Goal: Task Accomplishment & Management: Complete application form

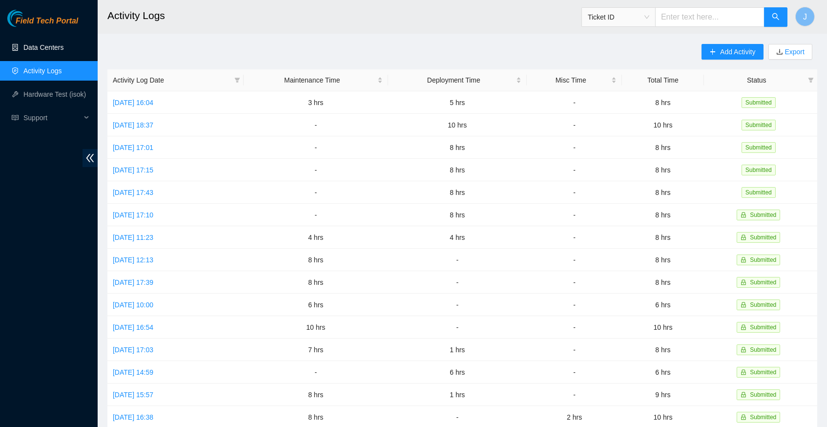
click at [56, 50] on link "Data Centers" at bounding box center [43, 47] width 40 height 8
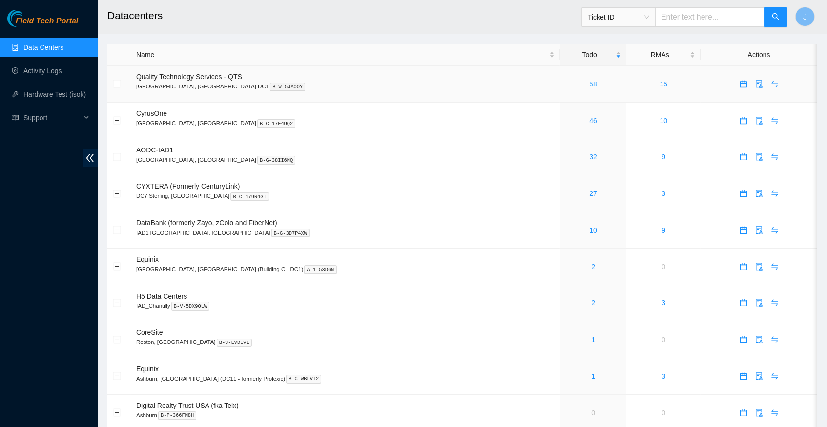
click at [590, 80] on link "58" at bounding box center [594, 84] width 8 height 8
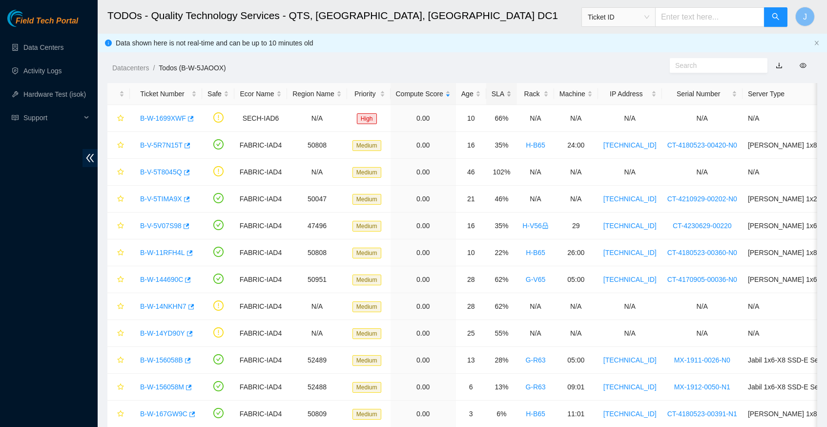
click at [512, 93] on div "SLA" at bounding box center [502, 93] width 20 height 11
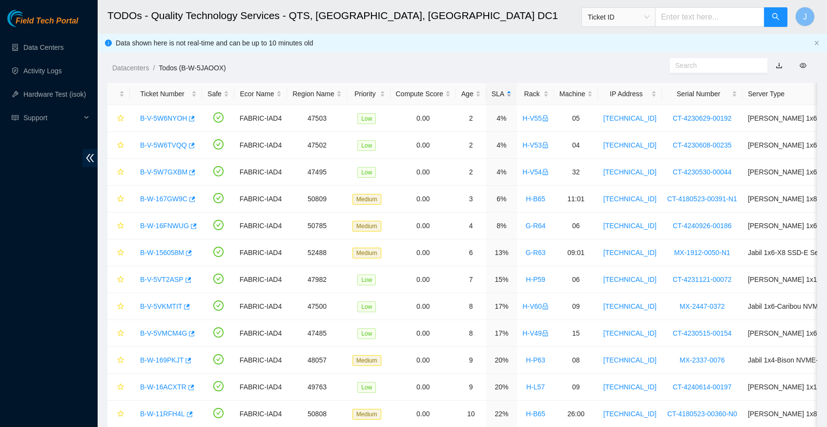
click at [512, 93] on div "SLA" at bounding box center [502, 93] width 20 height 11
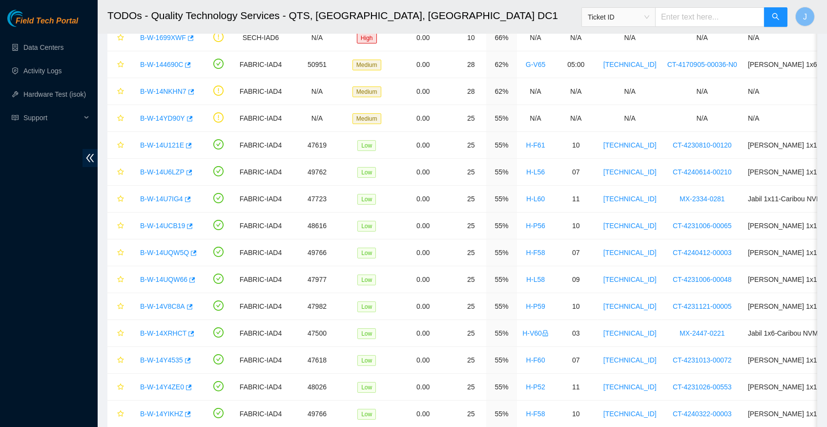
scroll to position [114, 0]
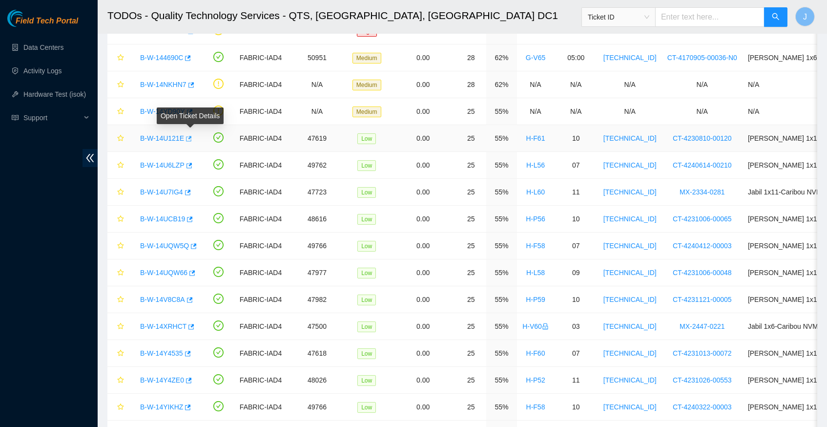
click at [191, 138] on icon "button" at bounding box center [188, 138] width 7 height 7
click at [57, 90] on link "Hardware Test (isok)" at bounding box center [54, 94] width 63 height 8
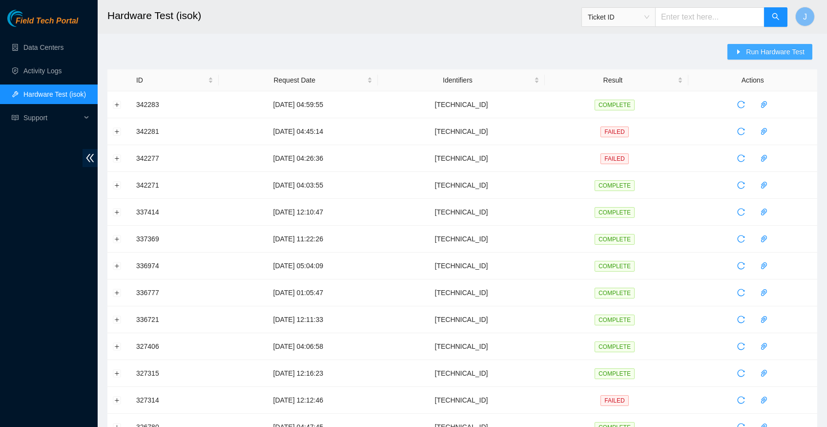
click at [756, 54] on span "Run Hardware Test" at bounding box center [775, 51] width 59 height 11
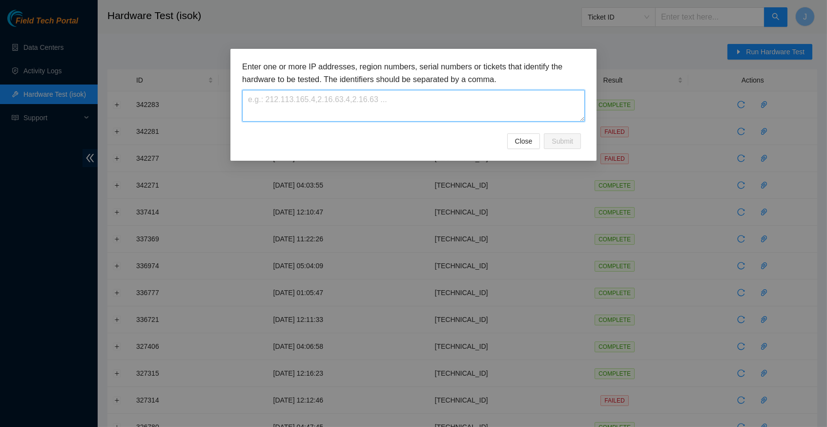
click at [340, 100] on textarea at bounding box center [413, 106] width 343 height 32
paste textarea "23.213.246.141"
type textarea "23.213.246.141"
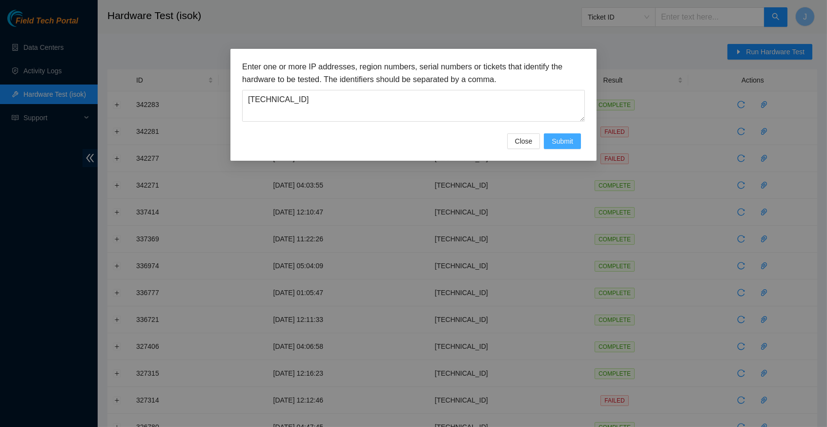
click at [565, 138] on span "Submit" at bounding box center [562, 141] width 21 height 11
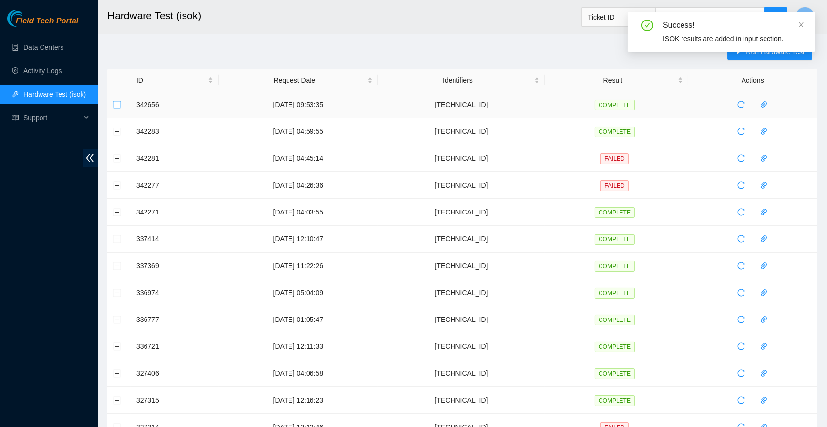
click at [114, 104] on button "Expand row" at bounding box center [117, 105] width 8 height 8
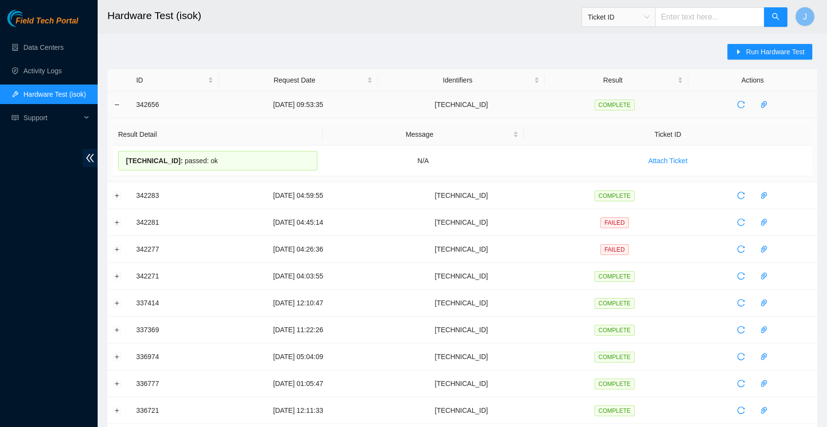
drag, startPoint x: 230, startPoint y: 161, endPoint x: 135, endPoint y: 106, distance: 109.9
click at [135, 106] on tbody "342656 26-09-2025 09:53:35 23.213.246.141 COMPLETE Result Detail Message Ticket…" at bounding box center [462, 391] width 710 height 601
copy tbody "342656 26-09-2025 09:53:35 23.213.246.141 COMPLETE Result Detail Message Ticket…"
click at [64, 51] on link "Data Centers" at bounding box center [43, 47] width 40 height 8
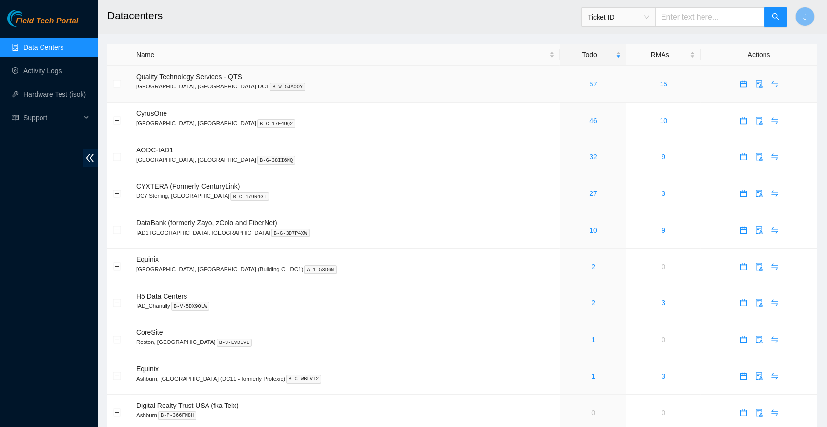
click at [590, 83] on link "57" at bounding box center [594, 84] width 8 height 8
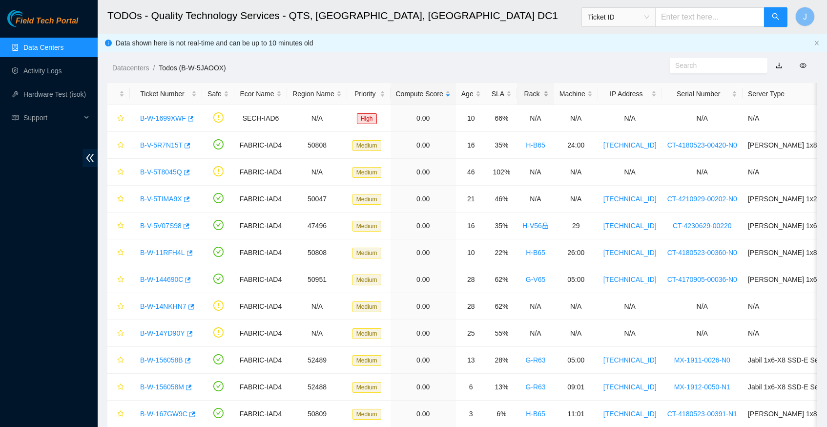
click at [549, 90] on div "Rack" at bounding box center [536, 93] width 26 height 11
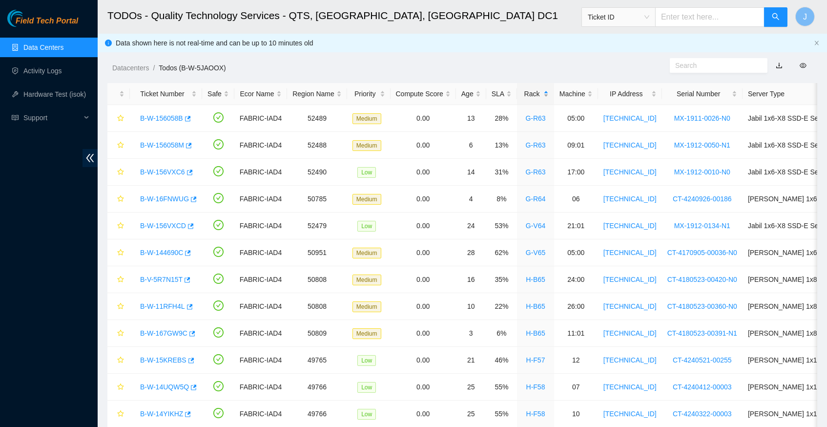
click at [549, 90] on div "Rack" at bounding box center [536, 93] width 26 height 11
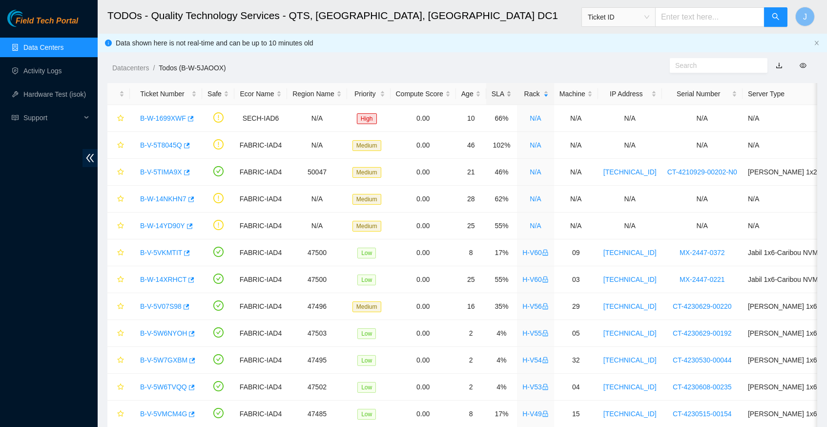
click at [512, 93] on div "SLA" at bounding box center [502, 93] width 20 height 11
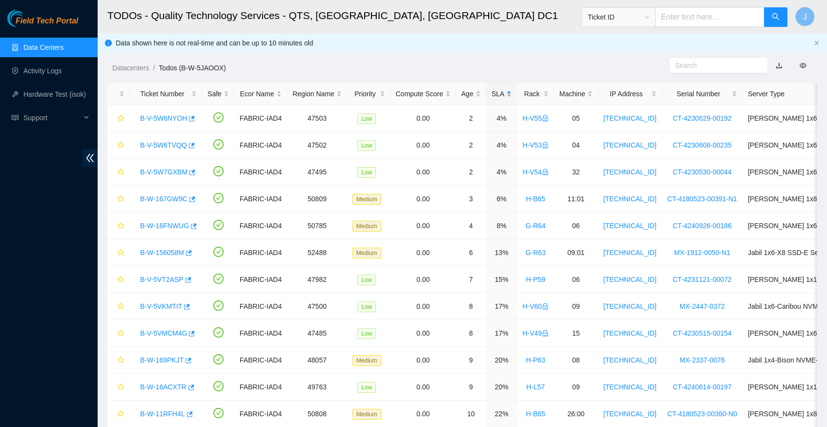
click at [512, 93] on div "SLA" at bounding box center [502, 93] width 20 height 11
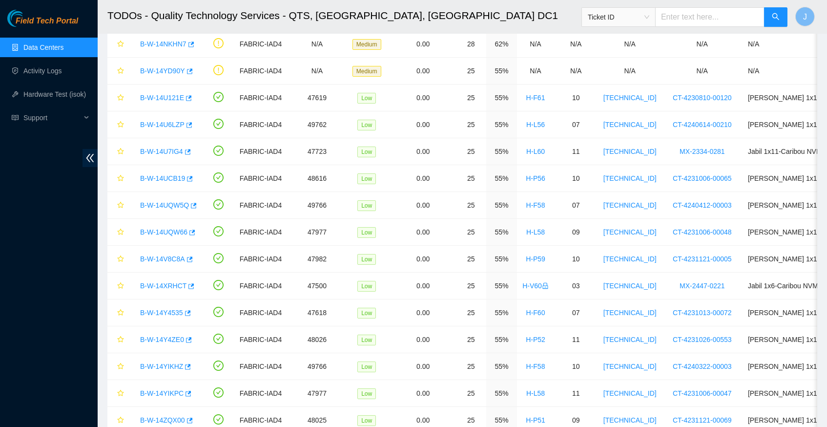
scroll to position [156, 0]
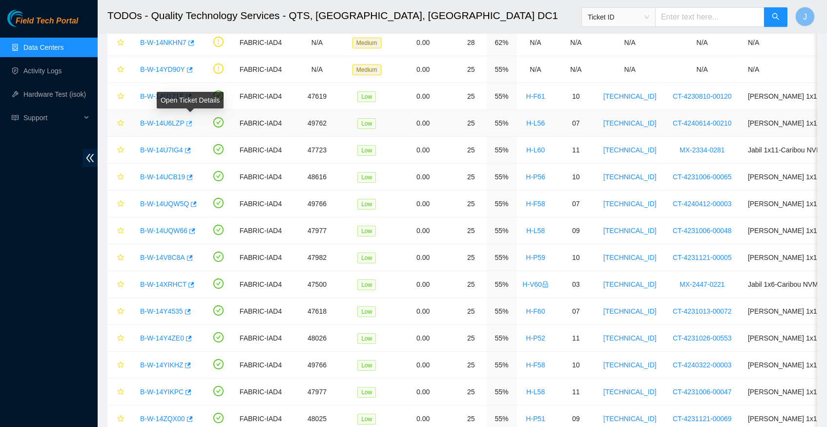
click at [192, 120] on icon "button" at bounding box center [188, 123] width 7 height 7
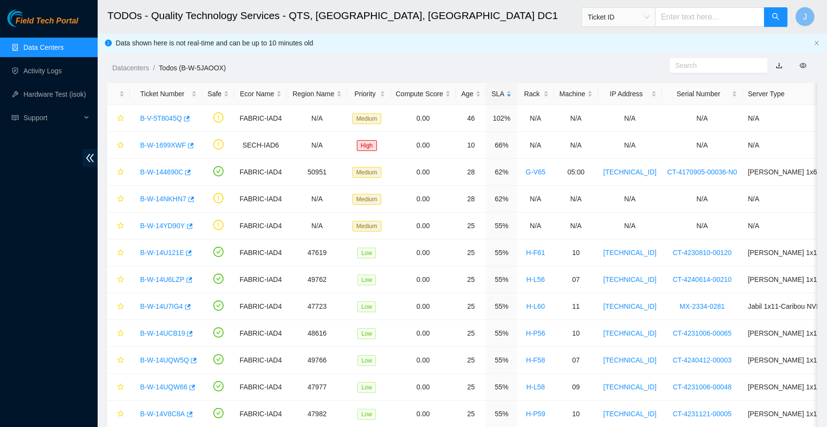
scroll to position [0, 0]
click at [35, 92] on link "Hardware Test (isok)" at bounding box center [54, 94] width 63 height 8
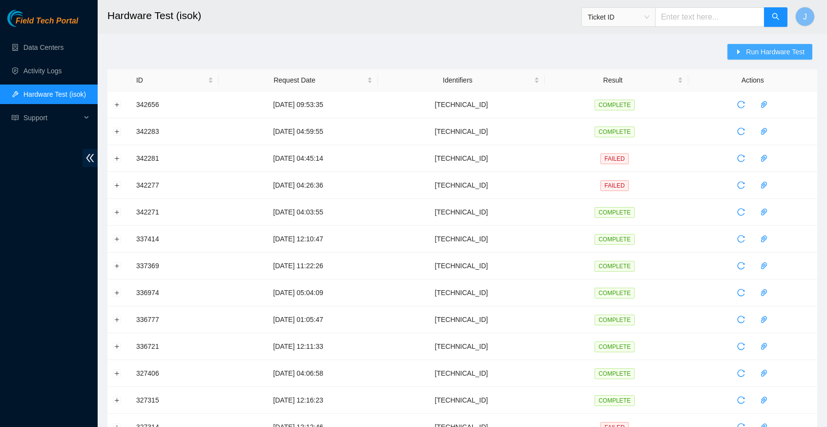
click at [766, 49] on span "Run Hardware Test" at bounding box center [775, 51] width 59 height 11
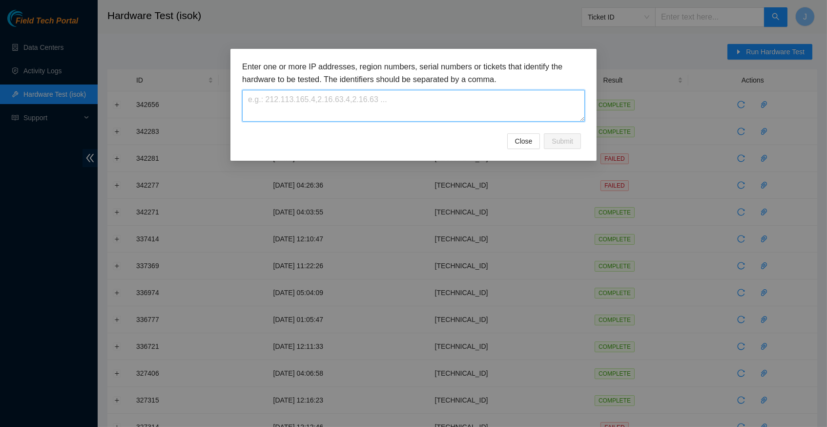
click at [312, 102] on textarea at bounding box center [413, 106] width 343 height 32
paste textarea "23.55.100.234"
type textarea "23.55.100.234"
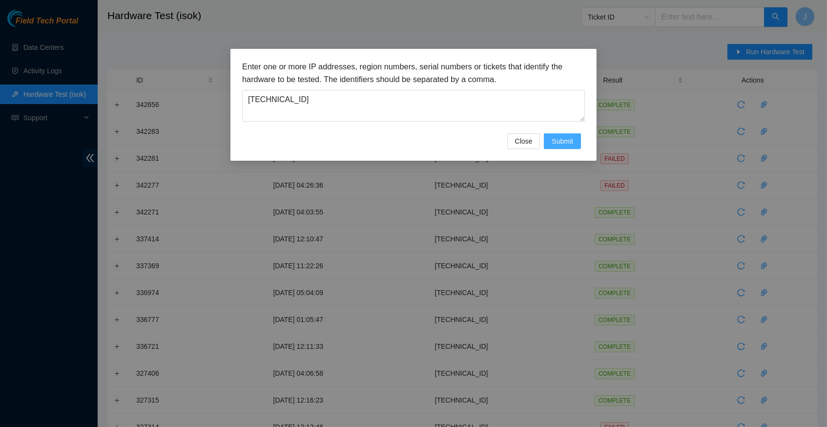
click at [574, 139] on button "Submit" at bounding box center [562, 141] width 37 height 16
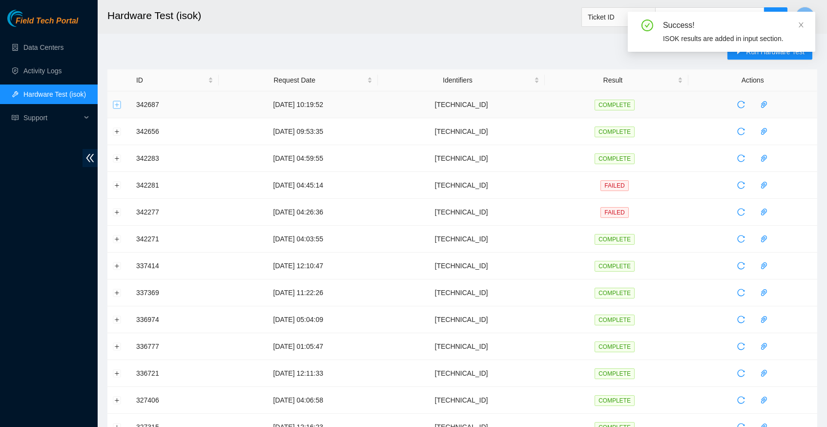
click at [118, 105] on button "Expand row" at bounding box center [117, 105] width 8 height 8
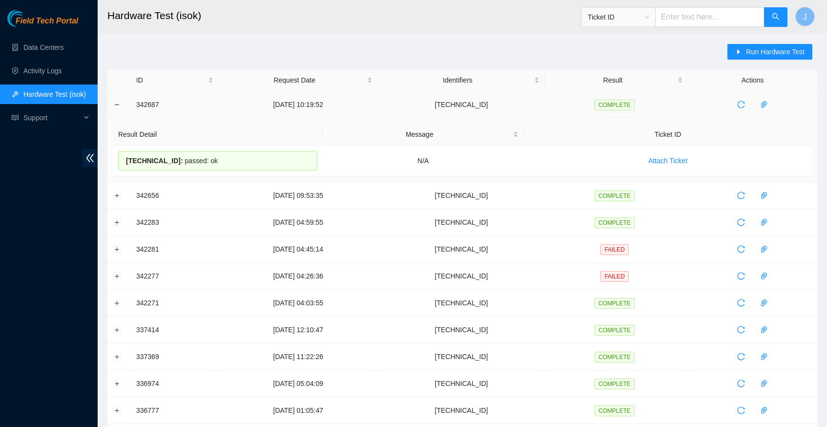
drag, startPoint x: 234, startPoint y: 164, endPoint x: 136, endPoint y: 107, distance: 113.4
click at [136, 107] on tbody "342687 26-09-2025 10:19:52 23.55.100.234 COMPLETE Result Detail Message Ticket …" at bounding box center [462, 391] width 710 height 601
copy tbody "342687 26-09-2025 10:19:52 23.55.100.234 COMPLETE Result Detail Message Ticket …"
click at [55, 48] on link "Data Centers" at bounding box center [43, 47] width 40 height 8
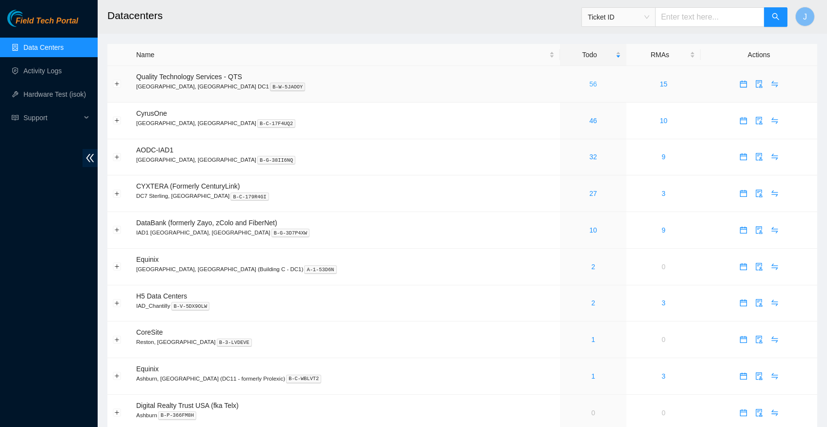
click at [590, 82] on link "56" at bounding box center [594, 84] width 8 height 8
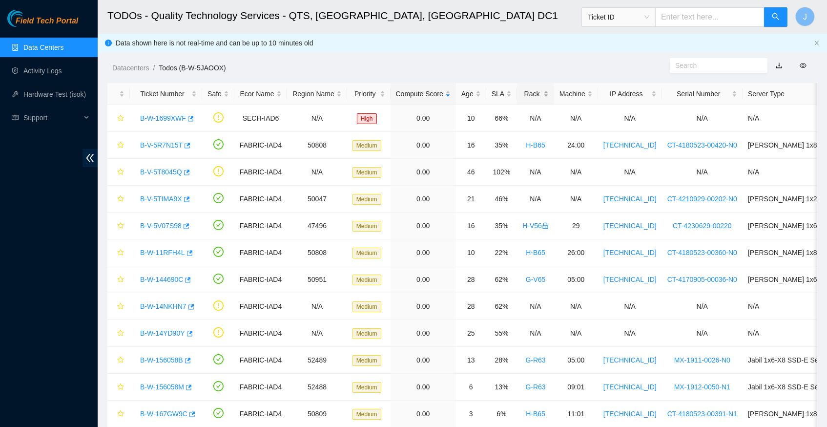
click at [547, 96] on div "Rack" at bounding box center [536, 93] width 26 height 11
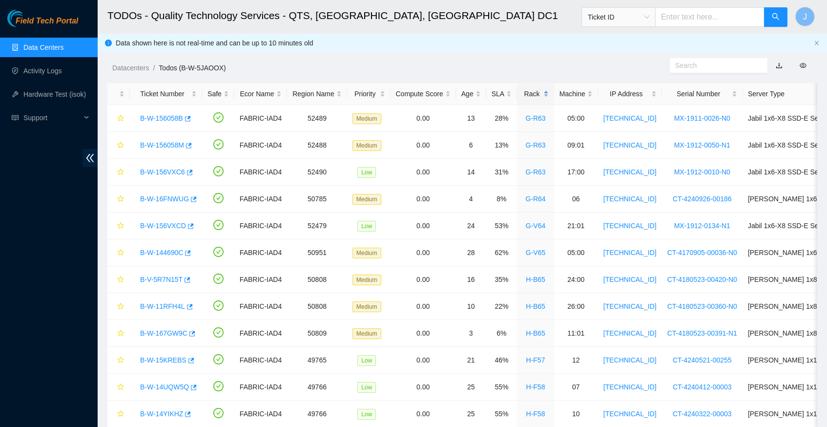
click at [547, 96] on div "Rack" at bounding box center [536, 93] width 26 height 11
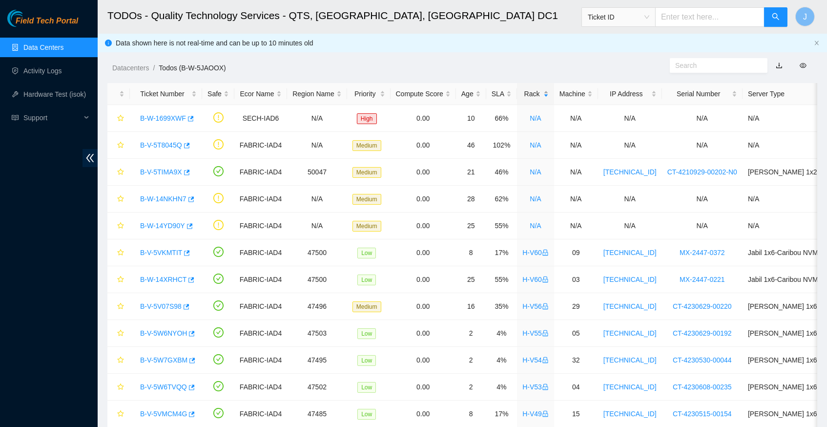
click at [547, 96] on div "Rack" at bounding box center [536, 93] width 26 height 11
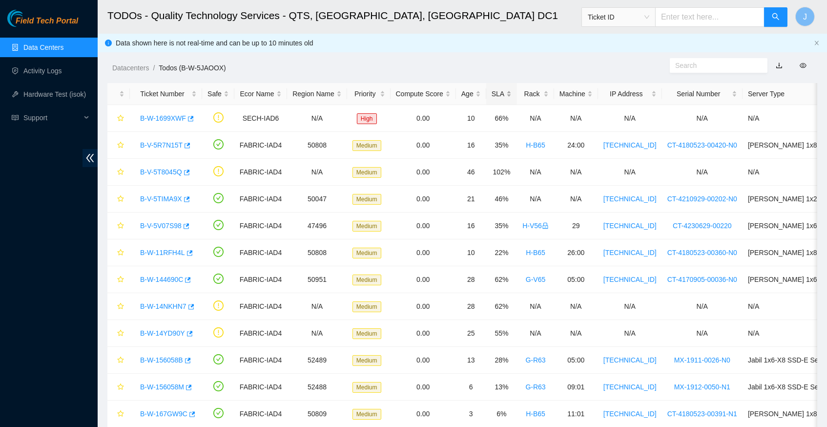
click at [512, 93] on div "SLA" at bounding box center [502, 93] width 20 height 11
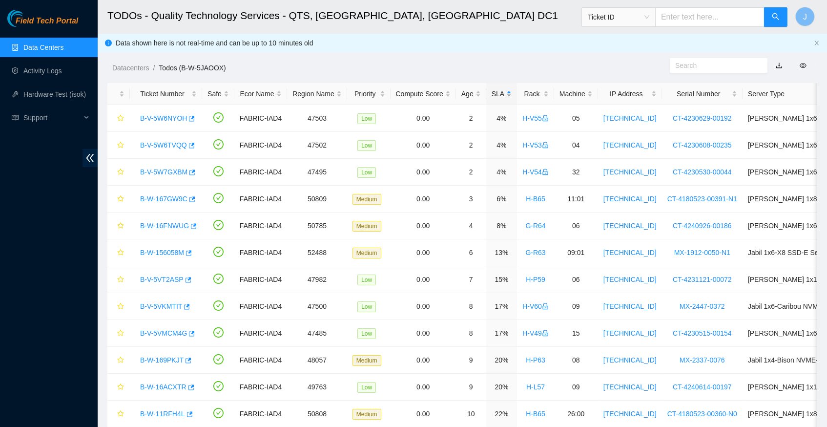
click at [512, 93] on div "SLA" at bounding box center [502, 93] width 20 height 11
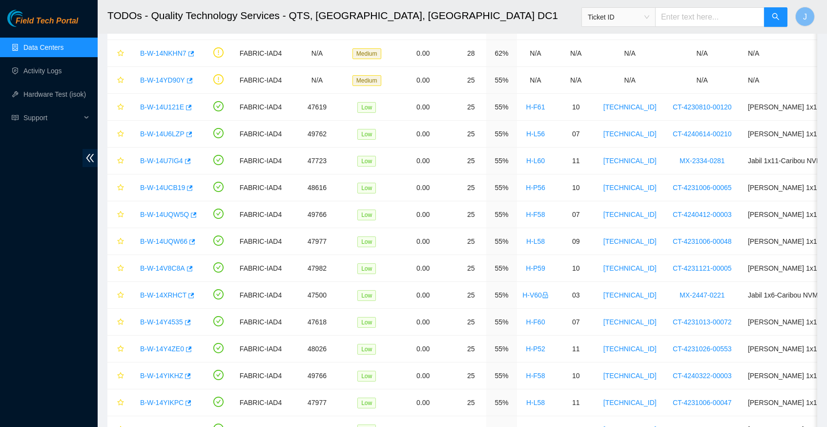
scroll to position [146, 0]
click at [191, 161] on icon "button" at bounding box center [187, 161] width 7 height 7
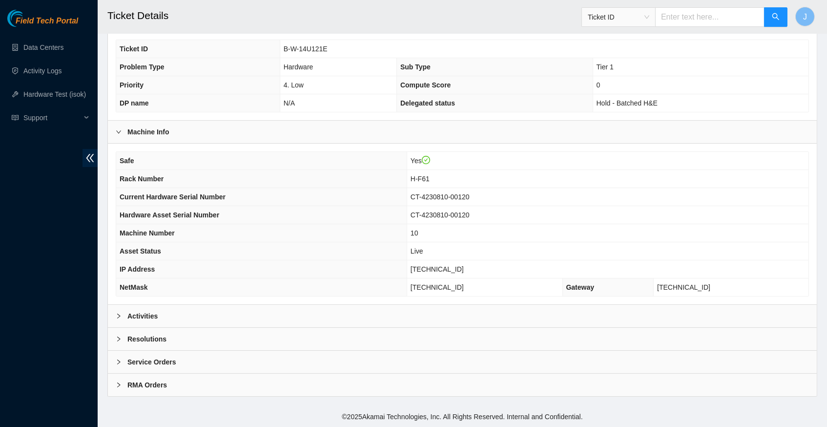
scroll to position [226, 0]
click at [121, 317] on icon "right" at bounding box center [119, 316] width 6 height 6
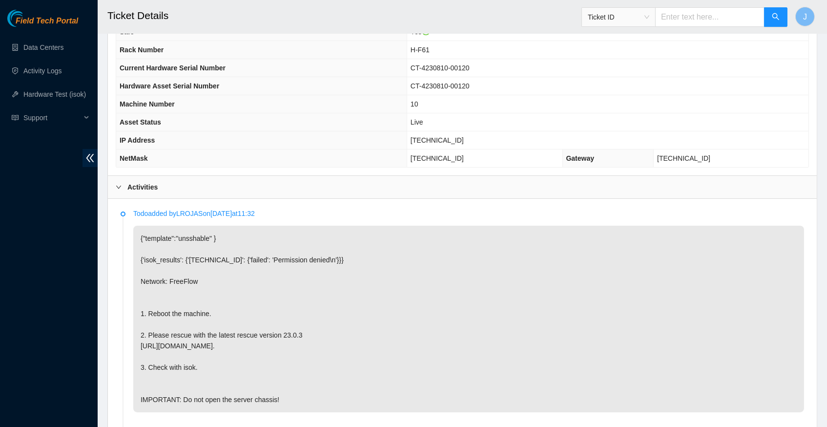
scroll to position [352, 0]
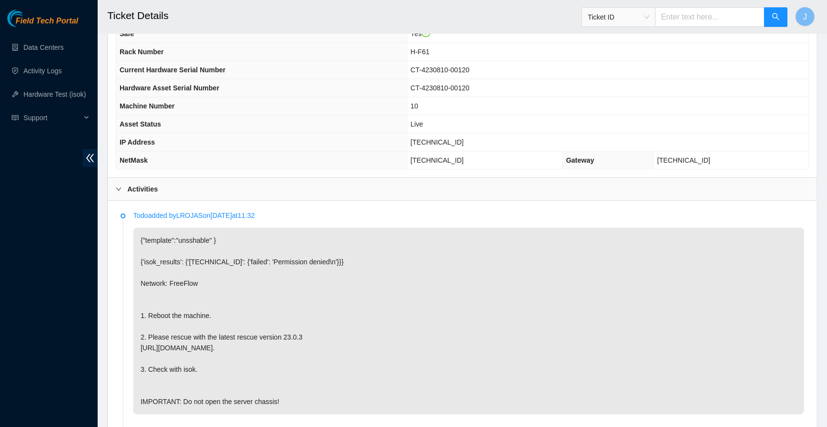
click at [429, 146] on span "23.213.246.141" at bounding box center [437, 142] width 53 height 8
copy span "[TECHNICAL_ID]"
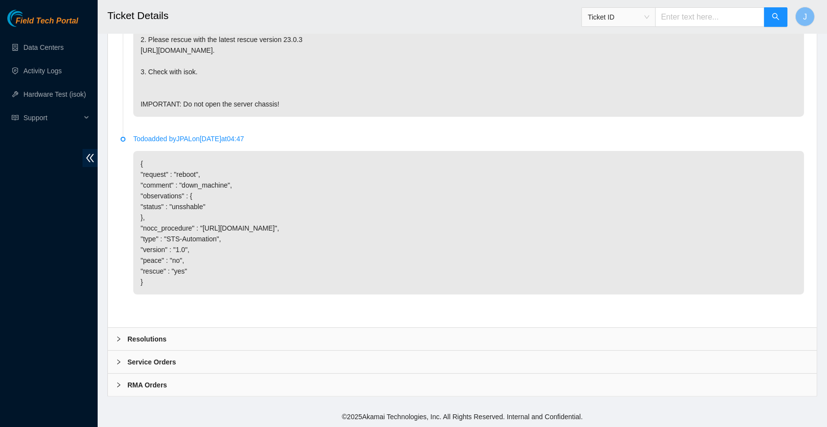
scroll to position [659, 0]
click at [116, 341] on icon "right" at bounding box center [119, 339] width 6 height 6
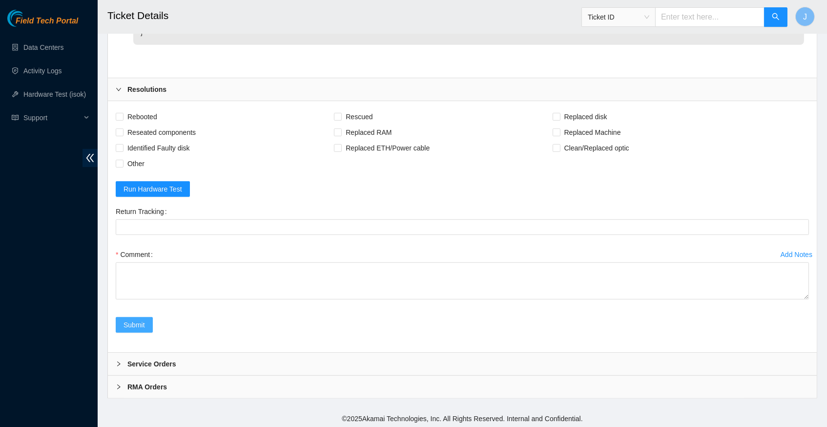
scroll to position [887, 0]
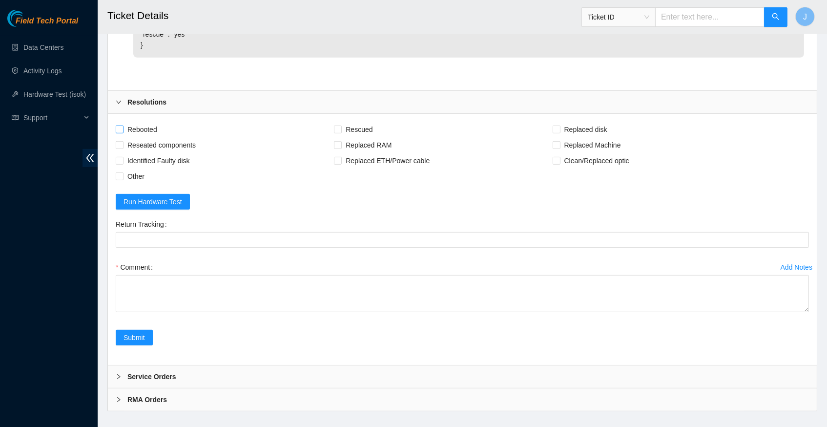
click at [120, 132] on input "Rebooted" at bounding box center [119, 129] width 7 height 7
checkbox input "true"
click at [350, 137] on span "Rescued" at bounding box center [359, 130] width 35 height 16
click at [341, 132] on input "Rescued" at bounding box center [337, 129] width 7 height 7
checkbox input "true"
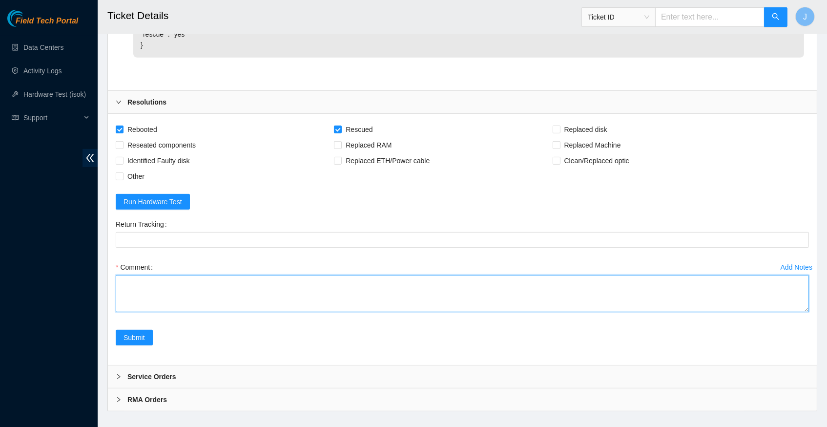
click at [158, 285] on textarea "Comment" at bounding box center [463, 293] width 694 height 37
paste textarea "342656 26-09-2025 09:53:35 23.213.246.141 COMPLETE Result Detail Message Ticket…"
type textarea "verify rack and server info rebooted machine rescued configured reboot ran isok…"
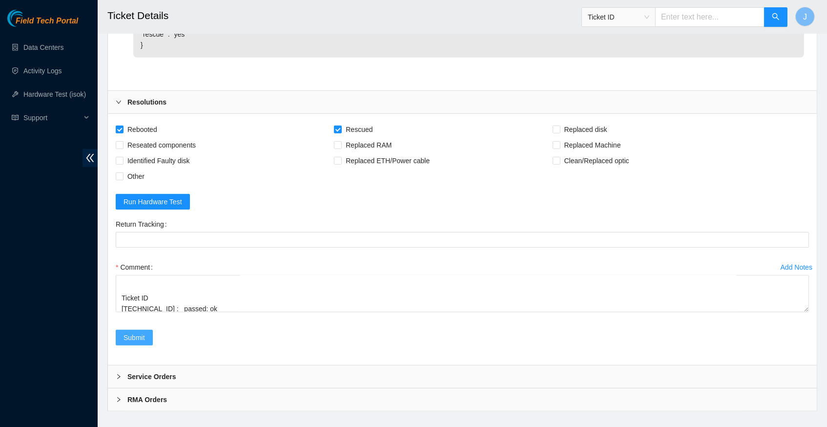
click at [138, 343] on span "Submit" at bounding box center [134, 337] width 21 height 11
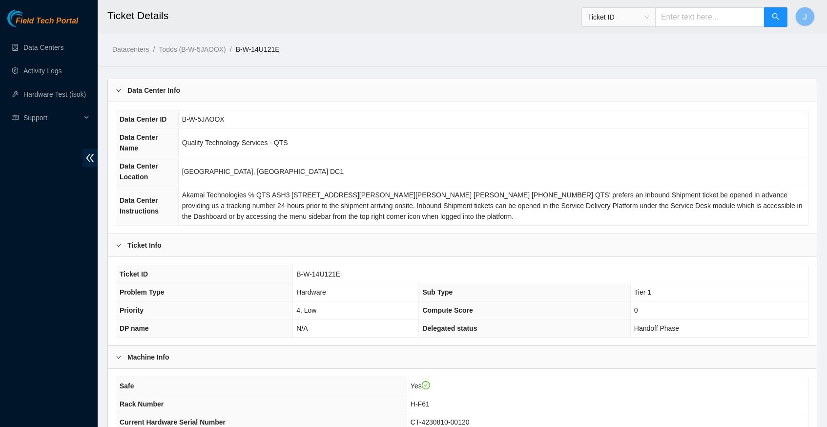
scroll to position [0, 0]
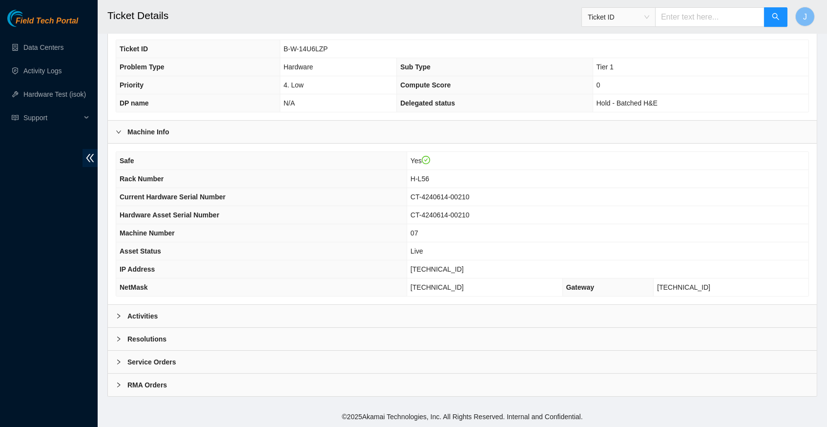
scroll to position [226, 0]
click at [116, 317] on icon "right" at bounding box center [119, 316] width 6 height 6
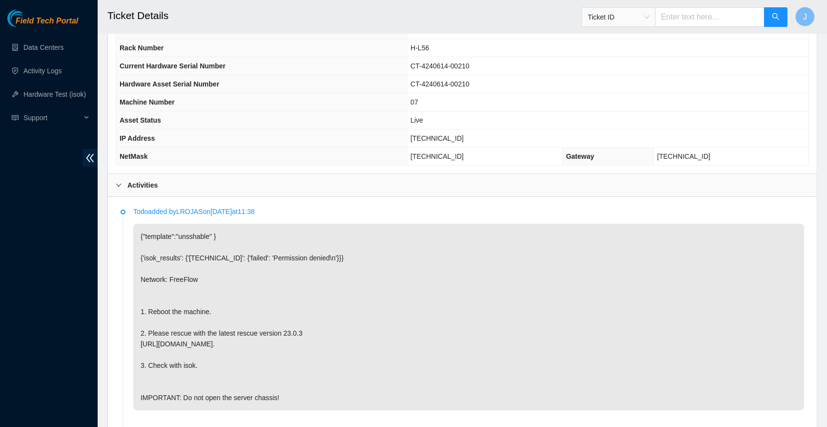
scroll to position [359, 0]
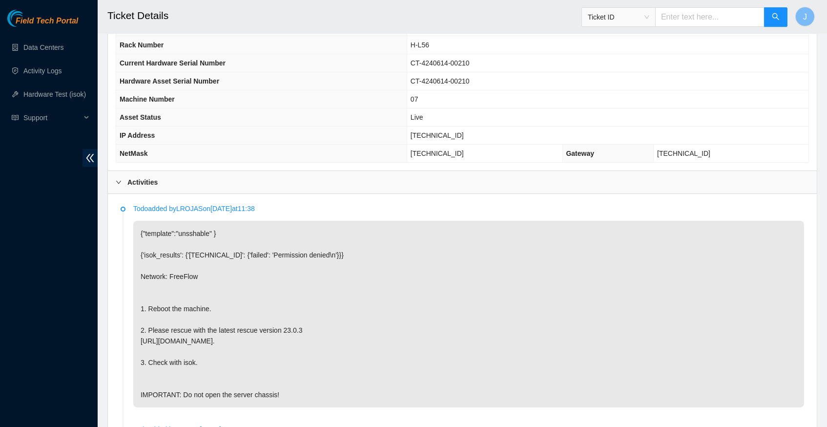
click at [432, 138] on span "[TECHNICAL_ID]" at bounding box center [437, 135] width 53 height 8
copy span "[TECHNICAL_ID]"
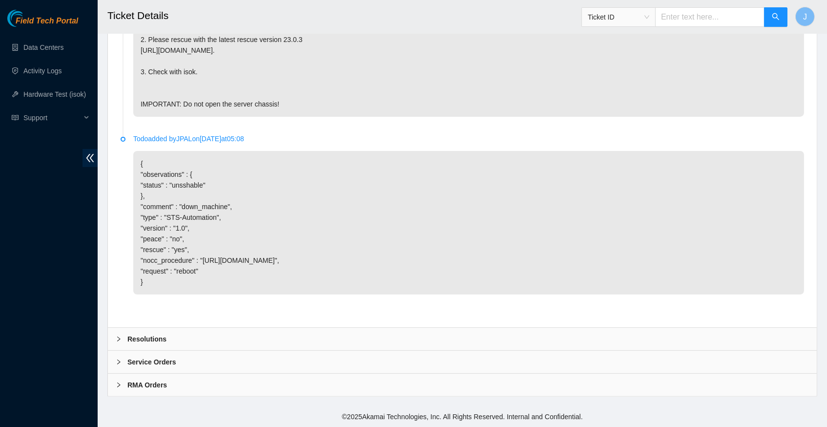
scroll to position [659, 0]
click at [120, 339] on icon "right" at bounding box center [119, 339] width 6 height 6
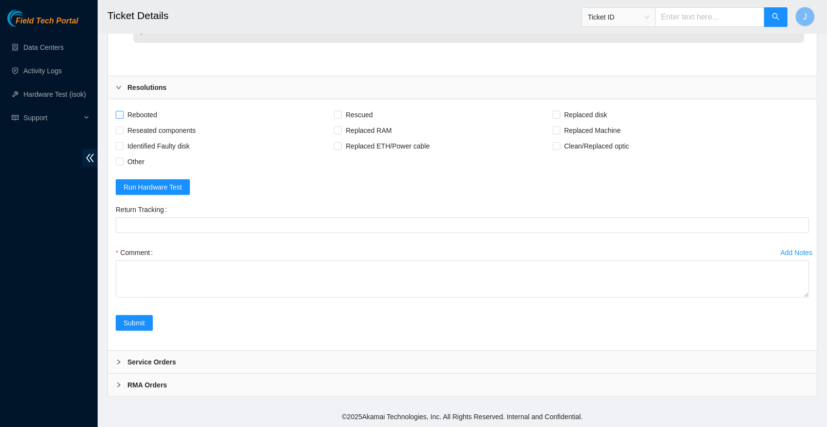
scroll to position [910, 0]
click at [123, 118] on span at bounding box center [120, 115] width 8 height 8
click at [123, 118] on input "Rebooted" at bounding box center [119, 114] width 7 height 7
checkbox input "true"
click at [341, 116] on input "Rescued" at bounding box center [337, 114] width 7 height 7
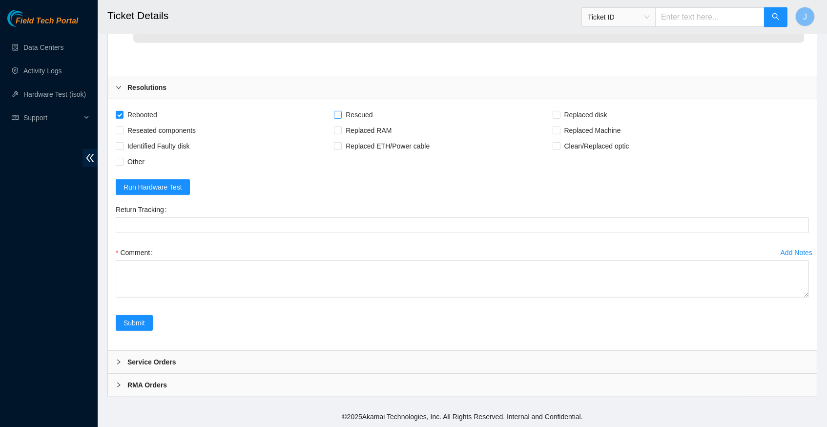
checkbox input "true"
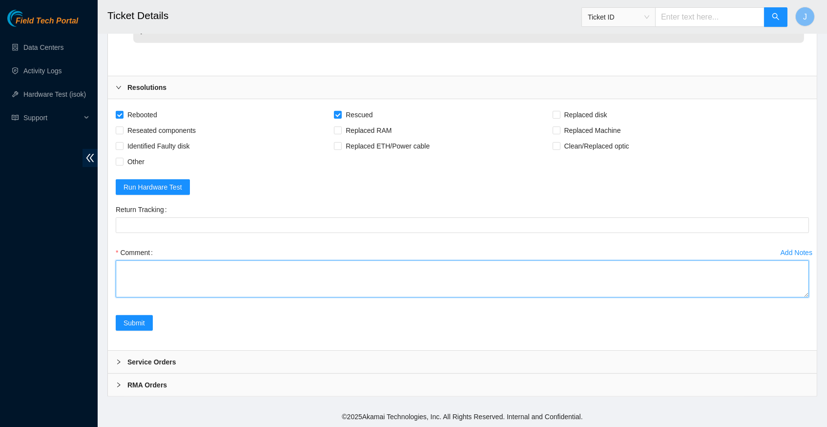
click at [157, 268] on textarea "Comment" at bounding box center [463, 278] width 694 height 37
paste textarea "342687 26-09-2025 10:19:52 23.55.100.234 COMPLETE Result Detail Message Ticket …"
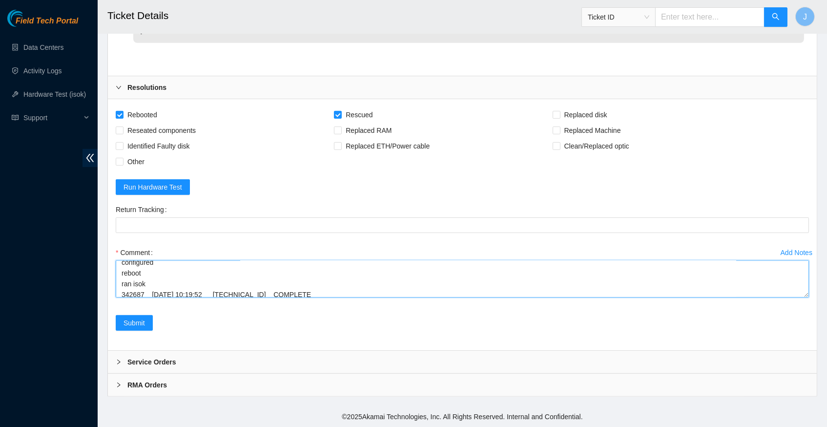
scroll to position [103, 0]
type textarea "verify server and rack info reboot machine rescued configured reboot ran isok 3…"
click at [141, 329] on button "Submit" at bounding box center [134, 323] width 37 height 16
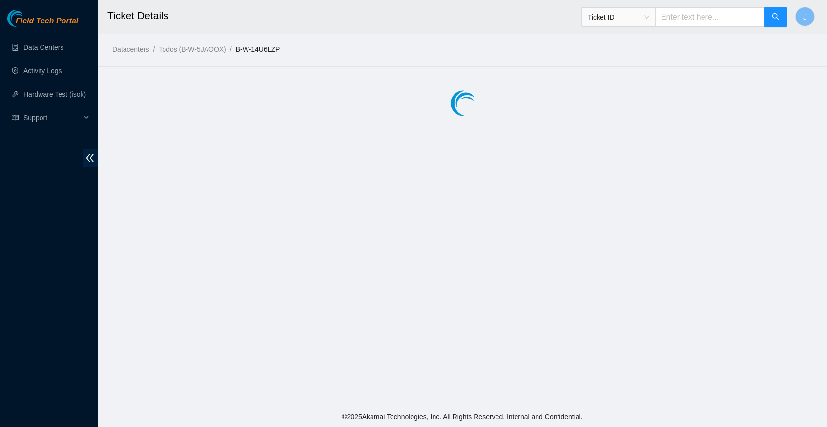
scroll to position [0, 0]
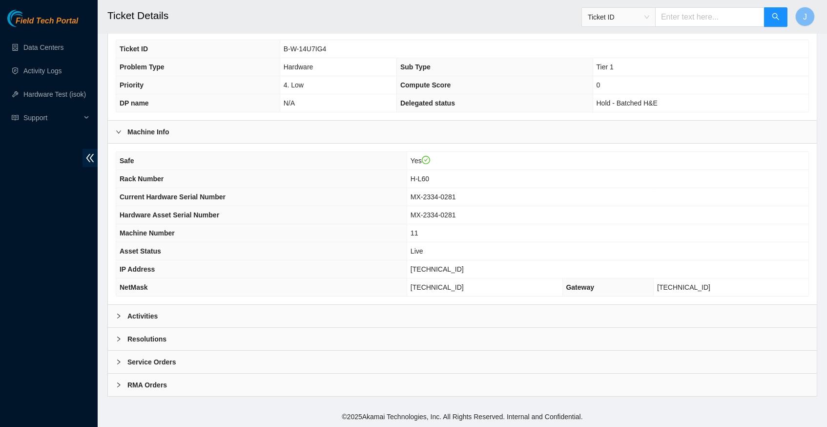
click at [119, 314] on div at bounding box center [122, 316] width 12 height 11
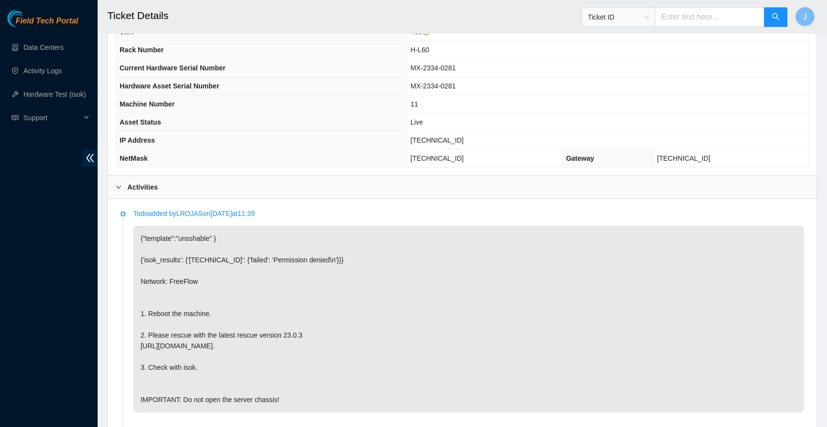
scroll to position [347, 0]
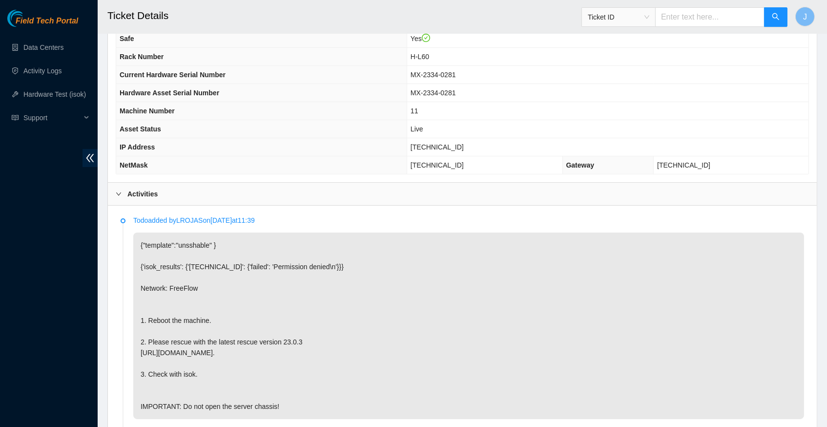
click at [429, 151] on span "[TECHNICAL_ID]" at bounding box center [437, 147] width 53 height 8
copy span "[TECHNICAL_ID]"
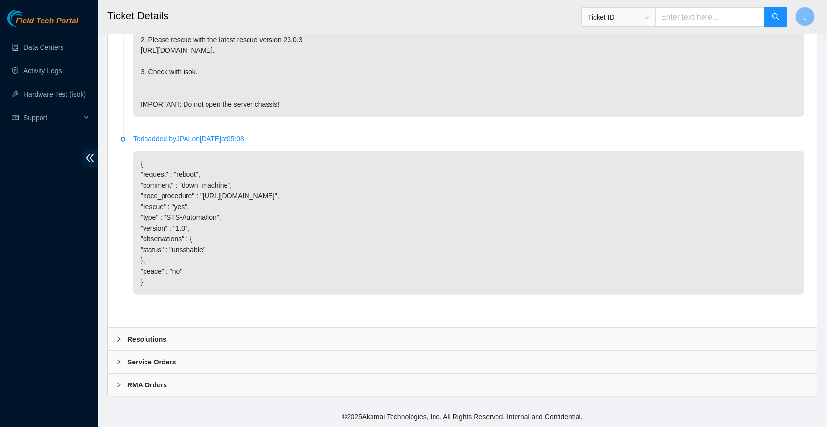
scroll to position [659, 0]
click at [122, 337] on div at bounding box center [122, 339] width 12 height 11
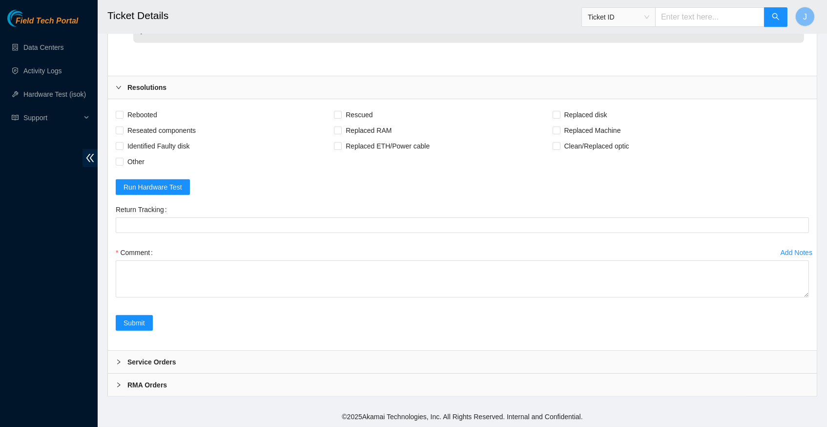
scroll to position [910, 0]
click at [121, 123] on label "Rebooted" at bounding box center [138, 115] width 45 height 16
click at [121, 118] on input "Rebooted" at bounding box center [119, 114] width 7 height 7
checkbox input "true"
click at [341, 113] on input "Rescued" at bounding box center [337, 114] width 7 height 7
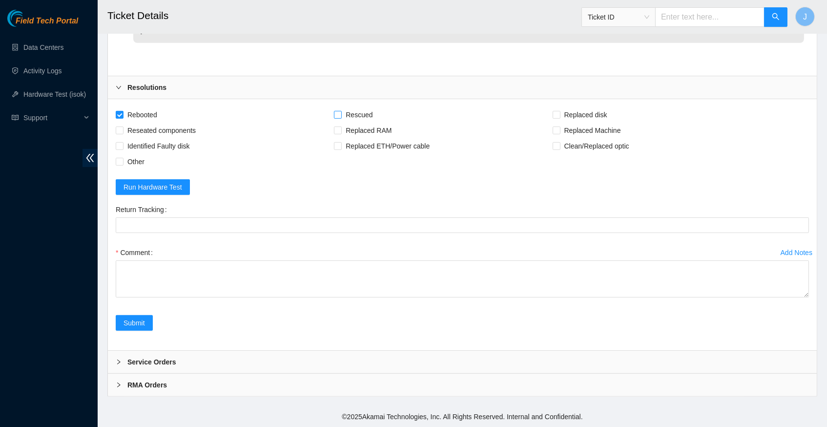
checkbox input "true"
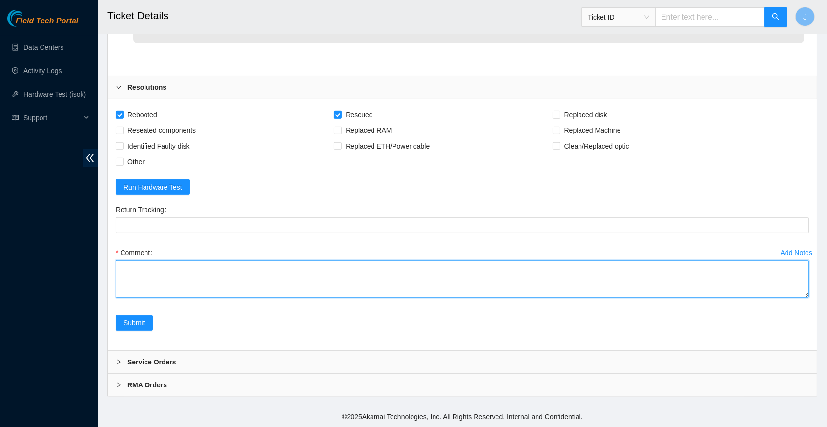
click at [188, 269] on textarea "Comment" at bounding box center [463, 278] width 694 height 37
paste textarea "342731 26-09-2025 10:58:08 23.213.246.238 COMPLETE Result Detail Message Ticket…"
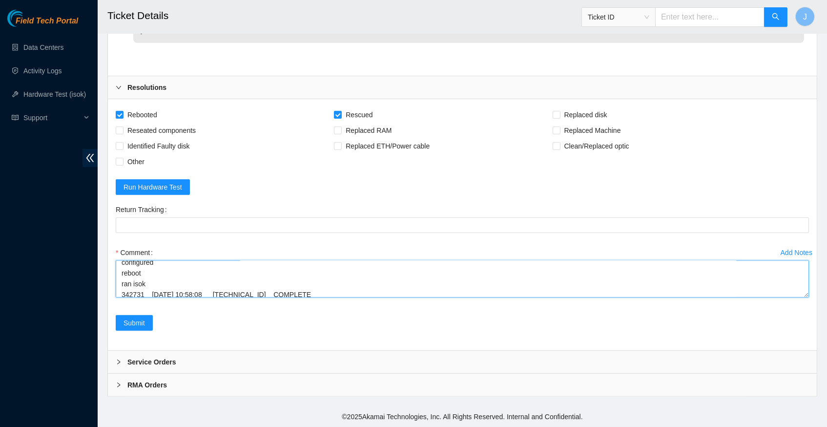
scroll to position [103, 0]
type textarea "verify server and rack info reboot machine rescued configured reboot ran isok 3…"
click at [140, 323] on span "Submit" at bounding box center [134, 323] width 21 height 11
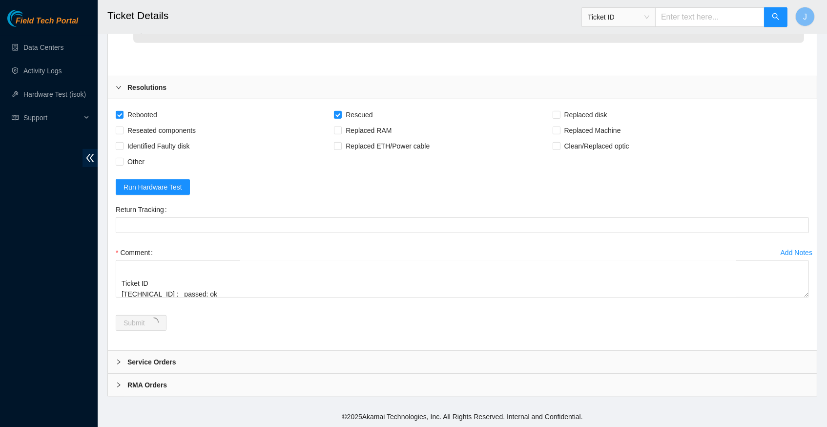
scroll to position [0, 0]
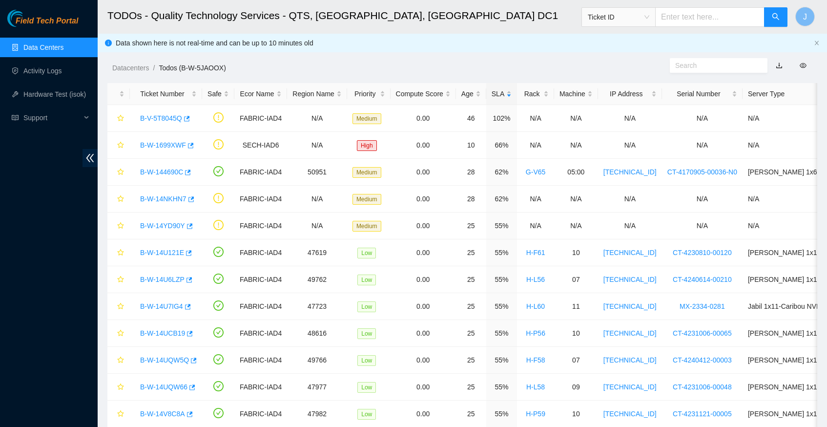
scroll to position [146, 0]
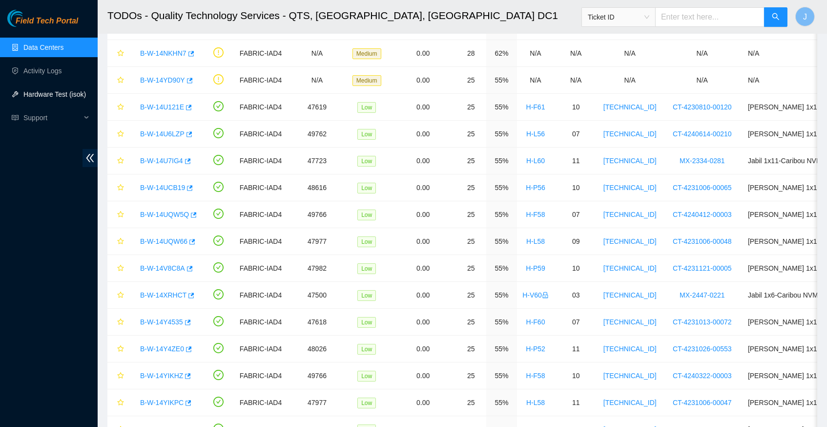
click at [31, 95] on link "Hardware Test (isok)" at bounding box center [54, 94] width 63 height 8
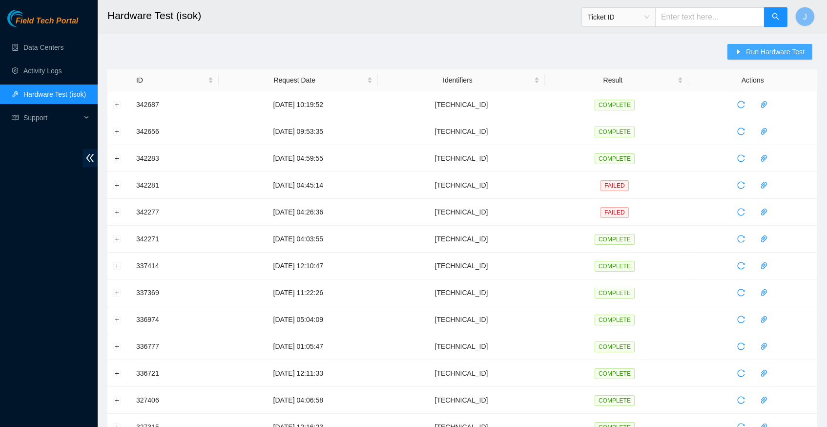
click at [754, 53] on span "Run Hardware Test" at bounding box center [775, 51] width 59 height 11
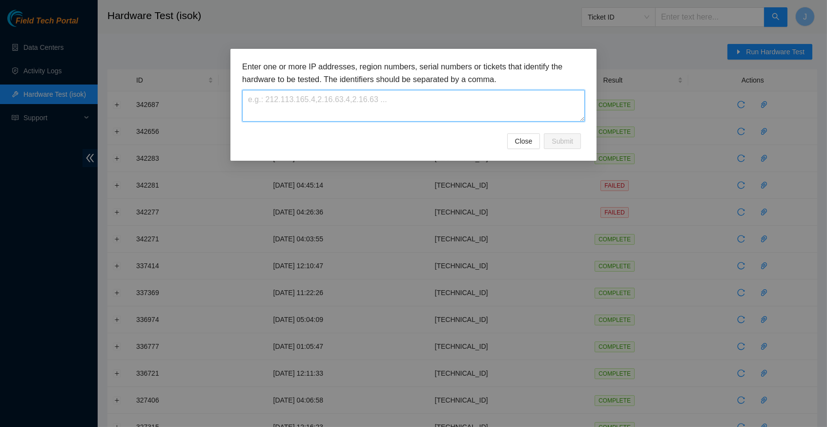
click at [282, 109] on textarea at bounding box center [413, 106] width 343 height 32
paste textarea "23.213.246.238"
type textarea "23.213.246.238"
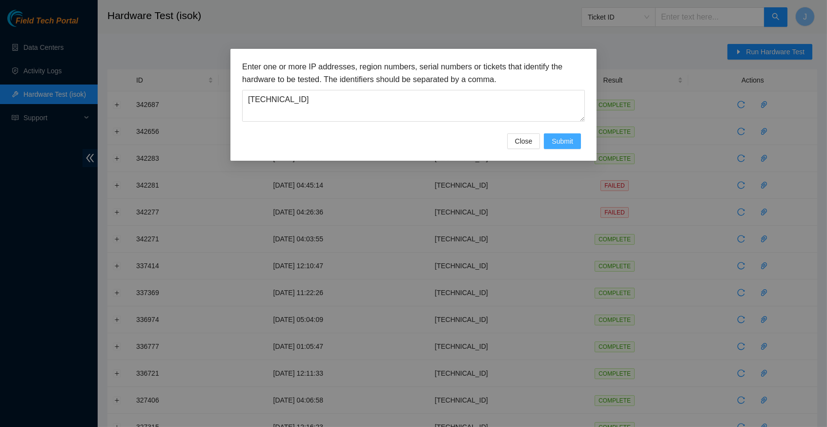
click at [558, 149] on button "Submit" at bounding box center [562, 141] width 37 height 16
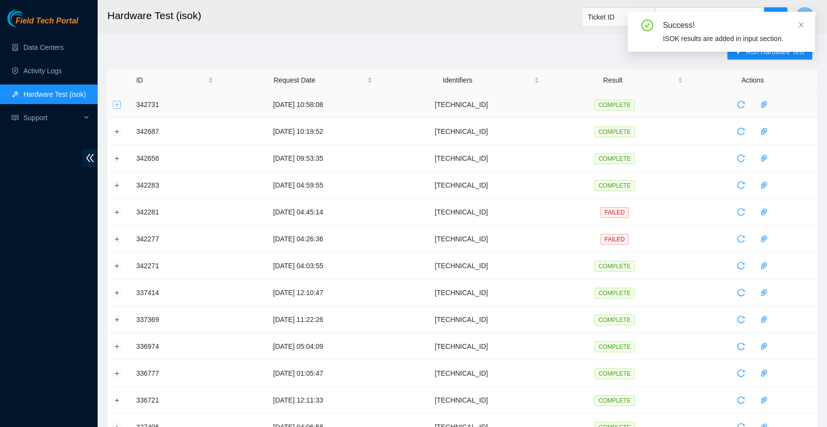
click at [119, 103] on button "Expand row" at bounding box center [117, 105] width 8 height 8
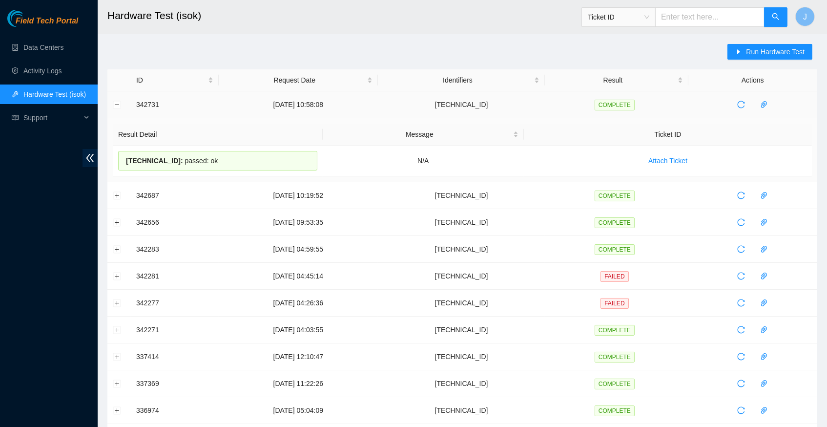
drag, startPoint x: 233, startPoint y: 160, endPoint x: 136, endPoint y: 105, distance: 111.2
click at [136, 105] on tbody "342731 26-09-2025 10:58:08 23.213.246.238 COMPLETE Result Detail Message Ticket…" at bounding box center [462, 391] width 710 height 601
copy tbody "342731 26-09-2025 10:58:08 23.213.246.238 COMPLETE Result Detail Message Ticket…"
click at [41, 44] on link "Data Centers" at bounding box center [43, 47] width 40 height 8
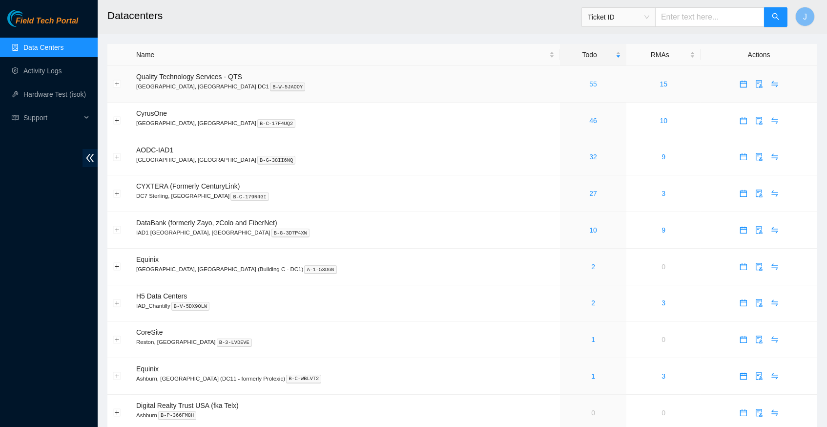
click at [590, 83] on link "55" at bounding box center [594, 84] width 8 height 8
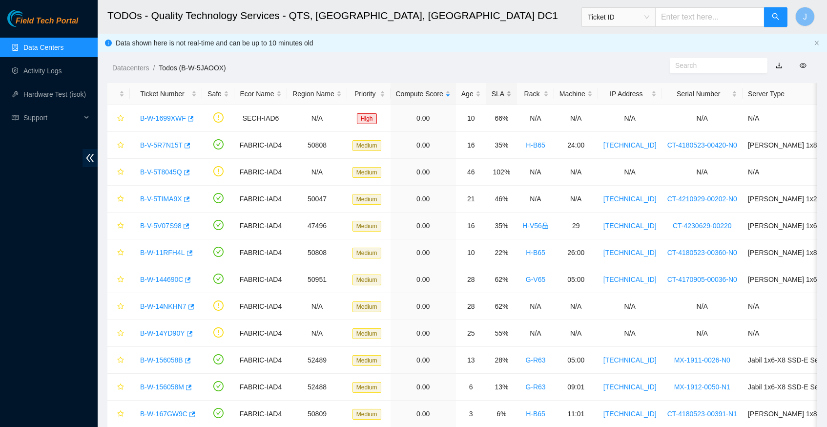
click at [512, 92] on div "SLA" at bounding box center [502, 93] width 20 height 11
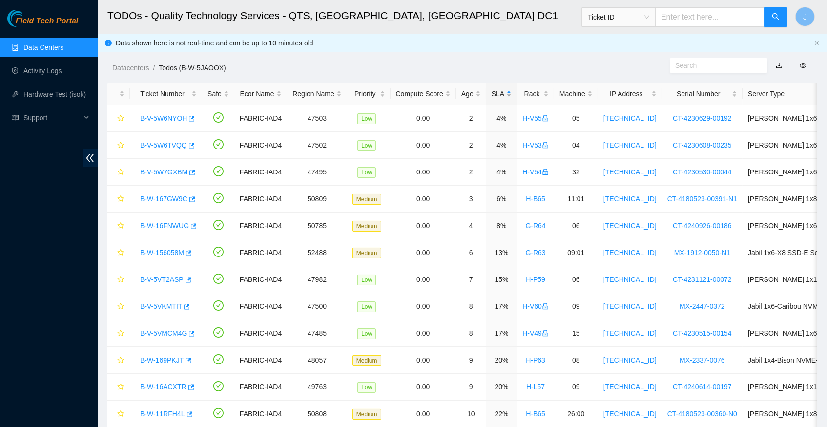
click at [512, 92] on div "SLA" at bounding box center [502, 93] width 20 height 11
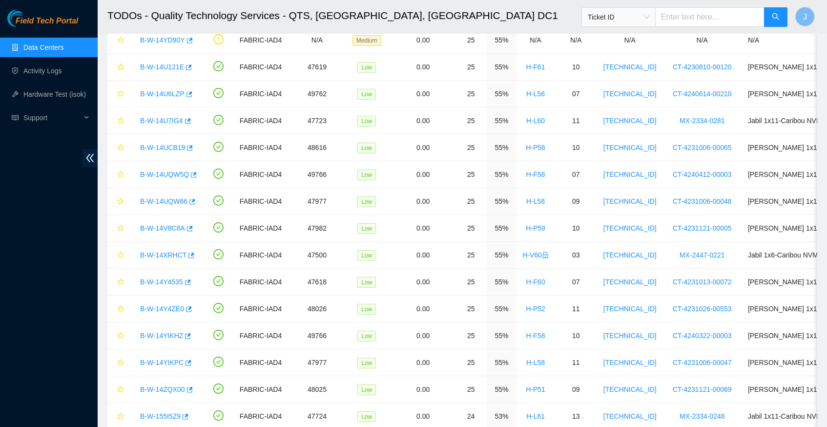
scroll to position [188, 0]
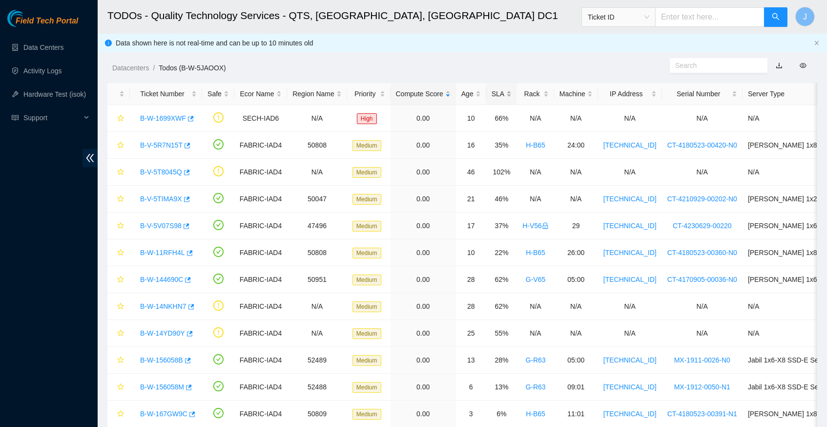
click at [510, 89] on div "SLA" at bounding box center [502, 93] width 20 height 11
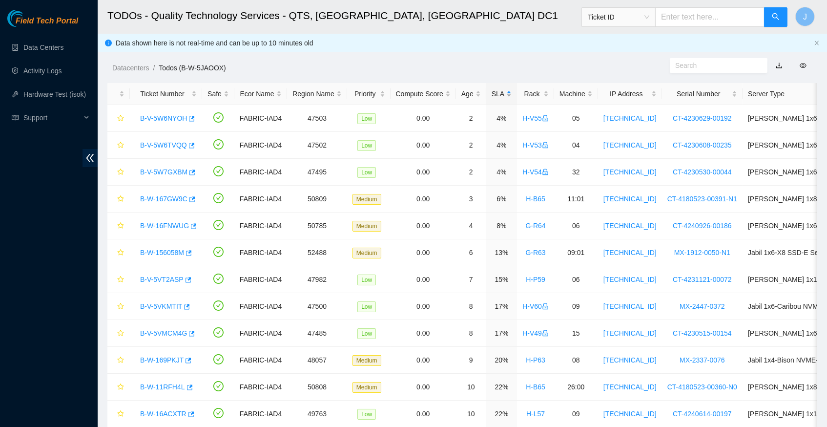
click at [510, 89] on div "SLA" at bounding box center [502, 93] width 20 height 11
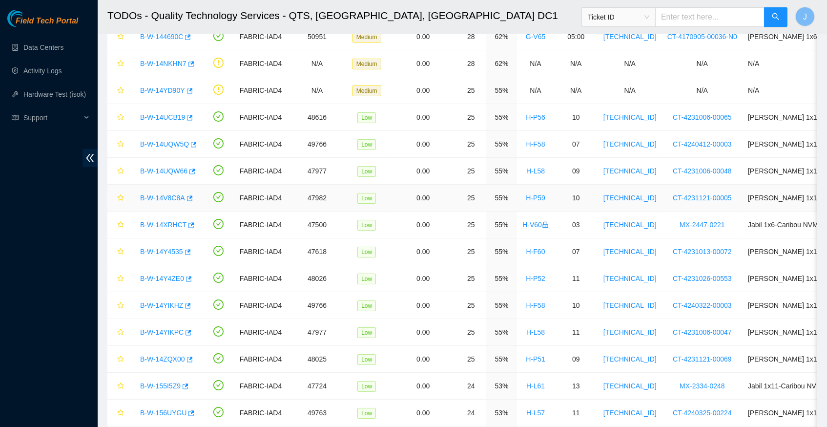
scroll to position [131, 0]
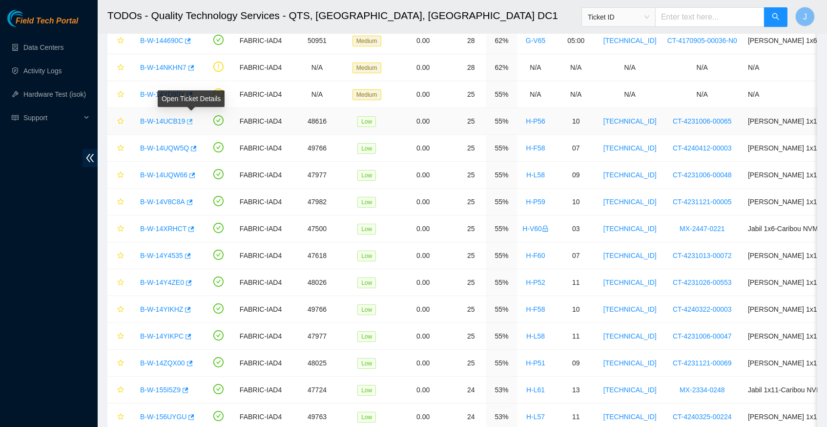
click at [192, 121] on icon "button" at bounding box center [189, 121] width 7 height 7
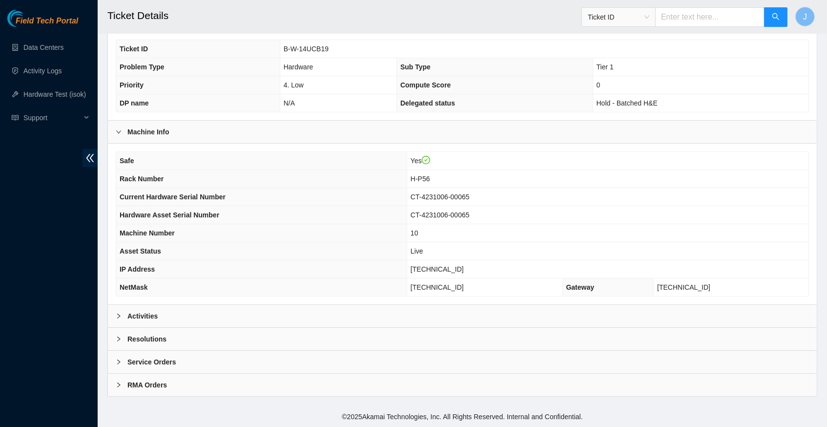
scroll to position [226, 0]
click at [121, 318] on icon "right" at bounding box center [119, 316] width 6 height 6
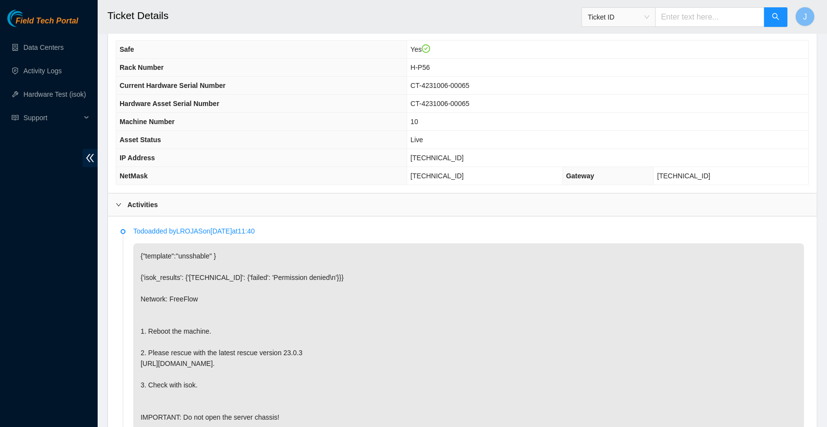
scroll to position [338, 0]
click at [447, 158] on span "[TECHNICAL_ID]" at bounding box center [437, 157] width 53 height 8
copy span "[TECHNICAL_ID]"
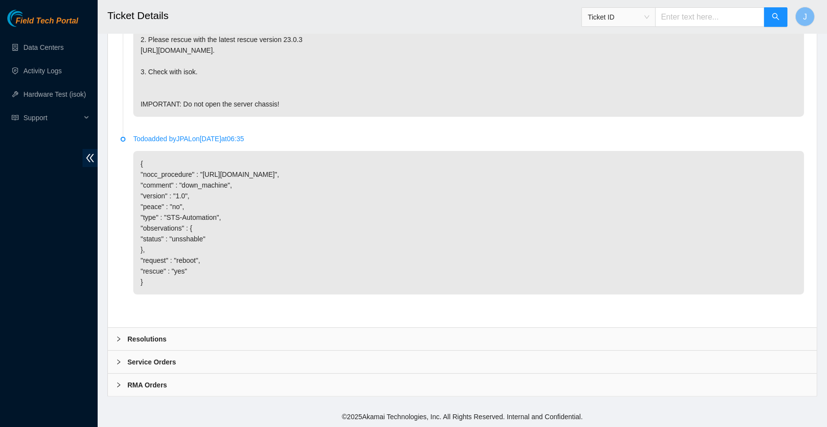
scroll to position [659, 0]
click at [118, 335] on div at bounding box center [122, 339] width 12 height 11
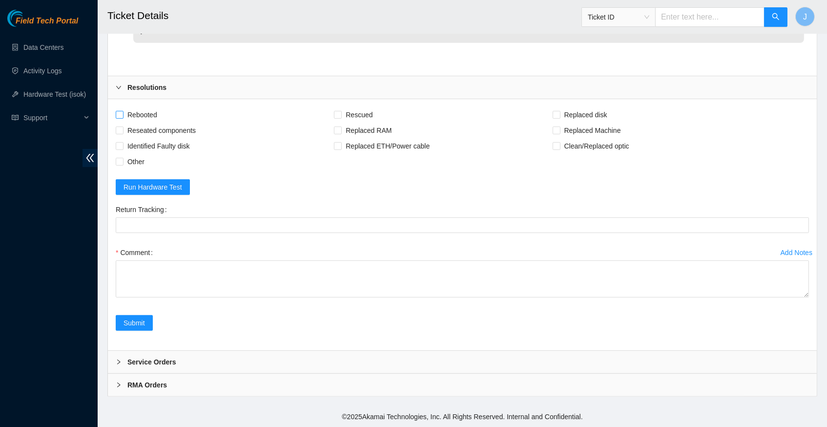
scroll to position [910, 0]
click at [119, 115] on input "Rebooted" at bounding box center [119, 114] width 7 height 7
checkbox input "true"
click at [342, 119] on span at bounding box center [338, 115] width 8 height 8
click at [341, 118] on input "Rescued" at bounding box center [337, 114] width 7 height 7
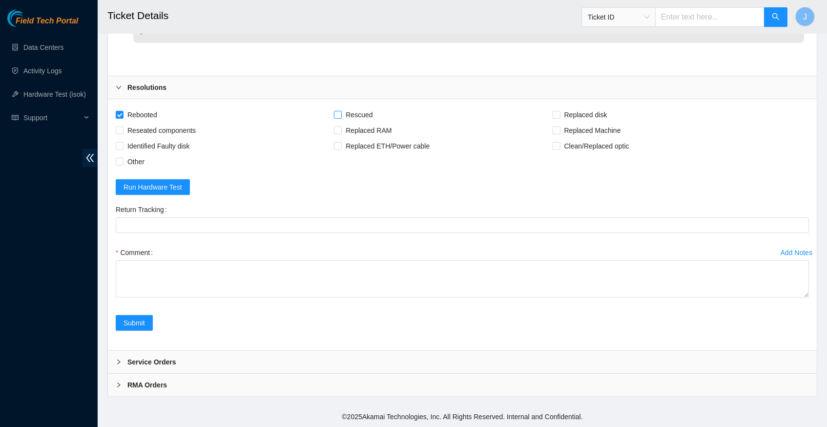
checkbox input "true"
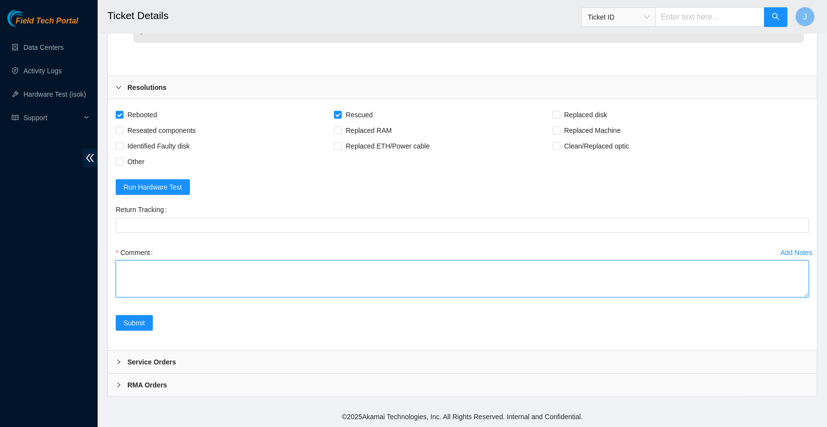
click at [175, 277] on textarea "Comment" at bounding box center [463, 278] width 694 height 37
paste textarea "342799 26-09-2025 11:36:17 23.54.205.45 COMPLETE Result Detail Message Ticket I…"
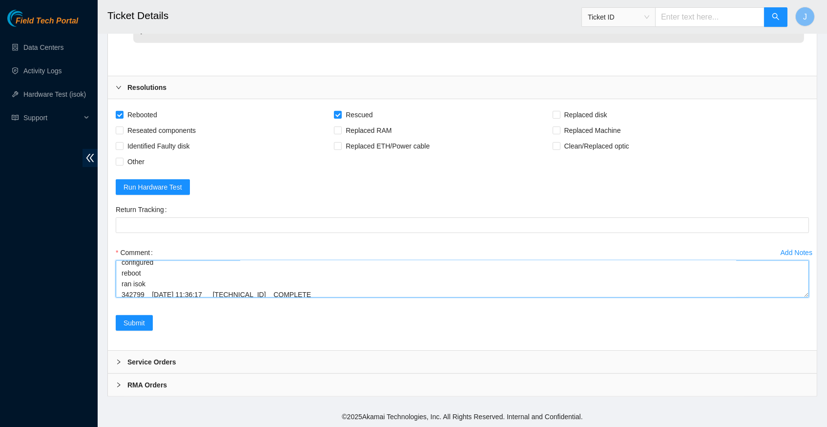
scroll to position [103, 0]
type textarea "verified server and rack info reboot machine rescued configured reboot ran isok…"
click at [133, 319] on span "Submit" at bounding box center [134, 323] width 21 height 11
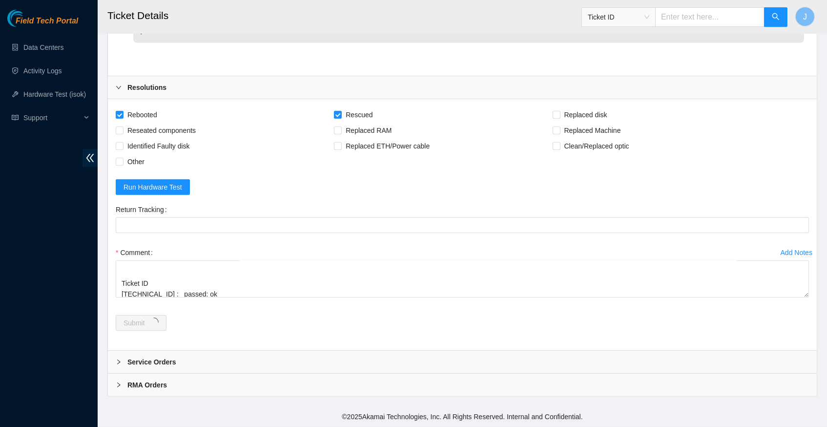
scroll to position [0, 0]
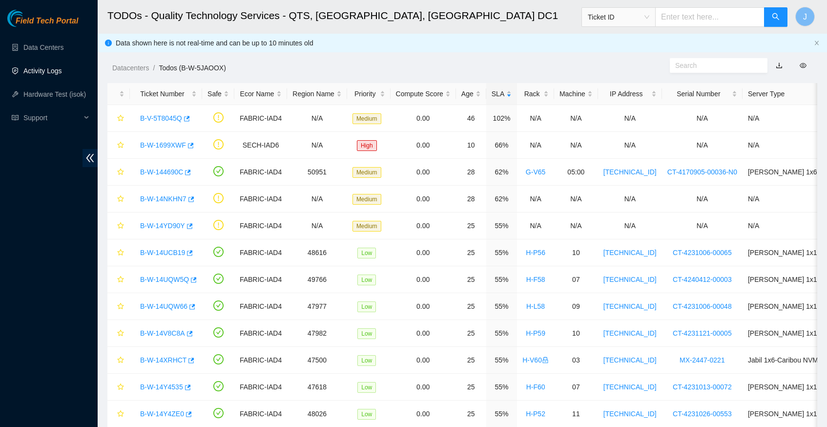
scroll to position [131, 0]
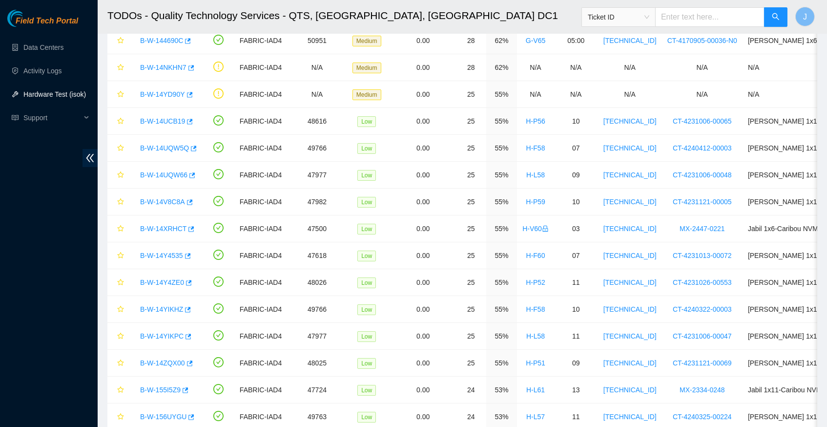
click at [59, 92] on link "Hardware Test (isok)" at bounding box center [54, 94] width 63 height 8
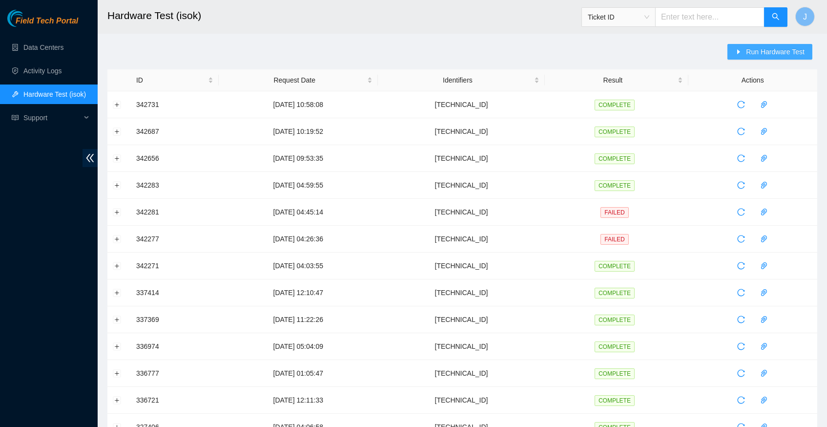
click at [748, 51] on span "Run Hardware Test" at bounding box center [775, 51] width 59 height 11
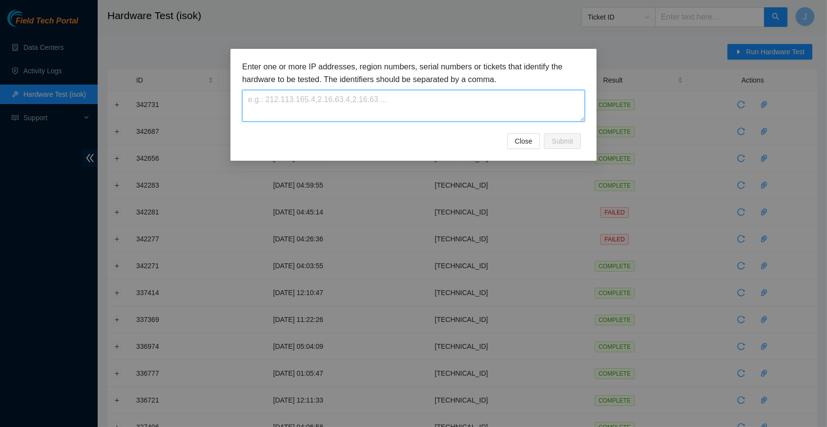
click at [337, 106] on textarea at bounding box center [413, 106] width 343 height 32
paste textarea "[TECHNICAL_ID]"
type textarea "[TECHNICAL_ID]"
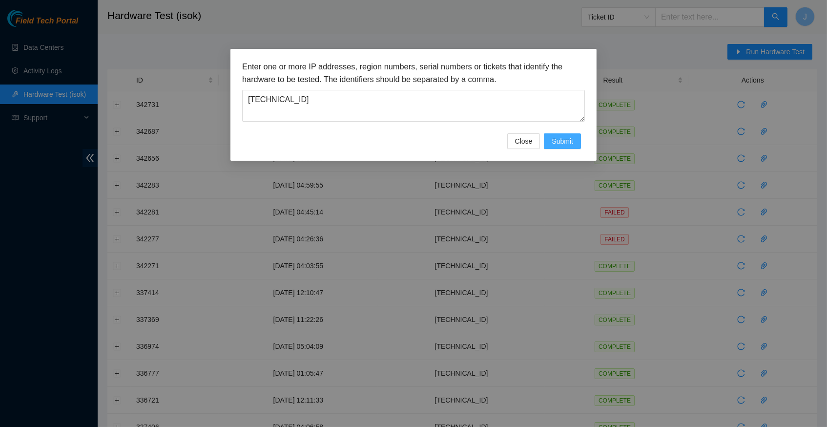
click at [562, 138] on span "Submit" at bounding box center [562, 141] width 21 height 11
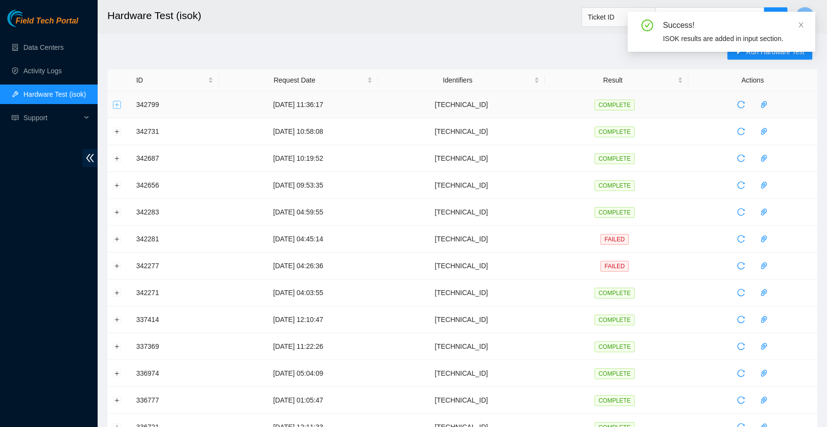
click at [117, 103] on button "Expand row" at bounding box center [117, 105] width 8 height 8
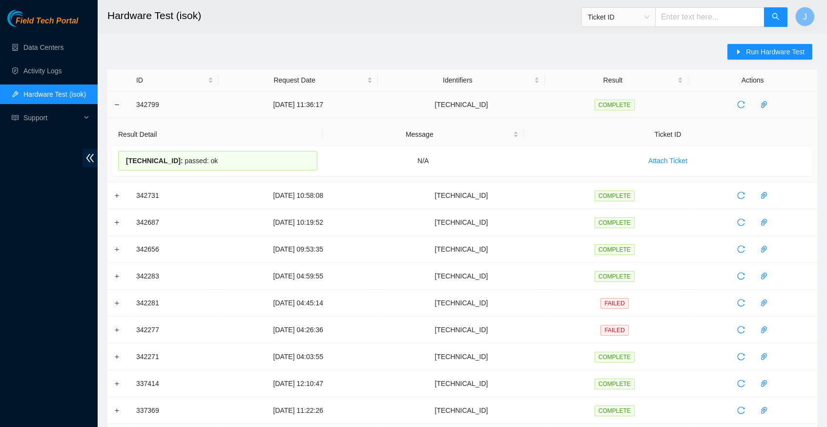
drag, startPoint x: 219, startPoint y: 160, endPoint x: 132, endPoint y: 105, distance: 102.6
click at [132, 105] on tbody "342799 [DATE] 11:36:17 [TECHNICAL_ID] COMPLETE Result Detail Message Ticket ID …" at bounding box center [462, 391] width 710 height 601
copy tbody "342799 [DATE] 11:36:17 [TECHNICAL_ID] COMPLETE Result Detail Message Ticket ID …"
click at [61, 51] on link "Data Centers" at bounding box center [43, 47] width 40 height 8
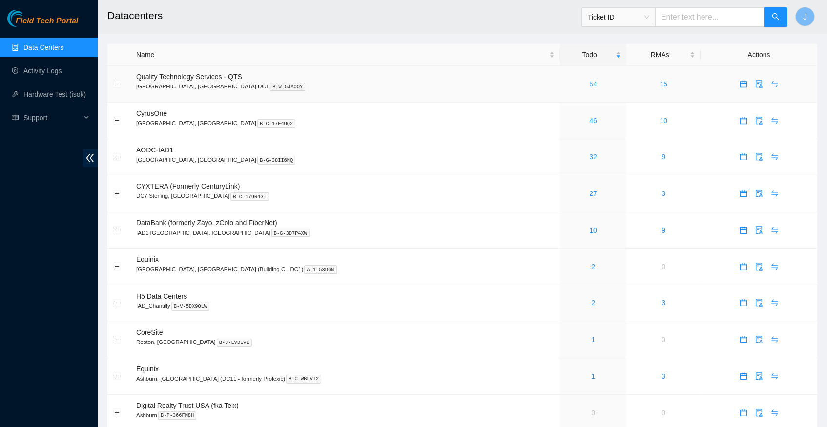
click at [590, 82] on link "54" at bounding box center [594, 84] width 8 height 8
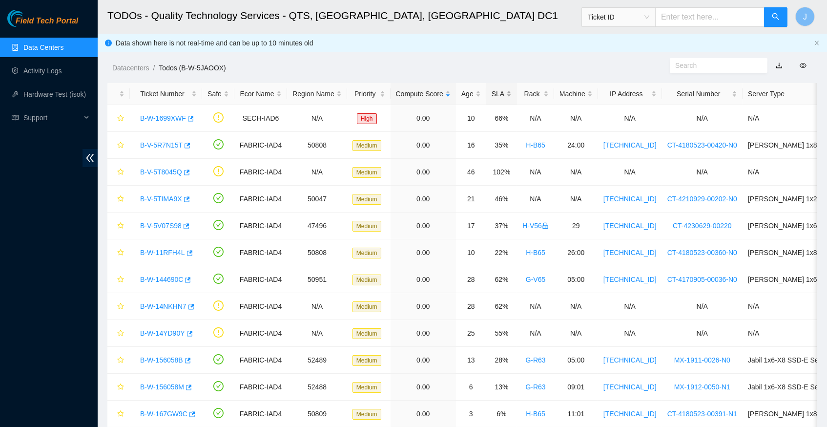
click at [511, 88] on div "SLA" at bounding box center [502, 93] width 20 height 11
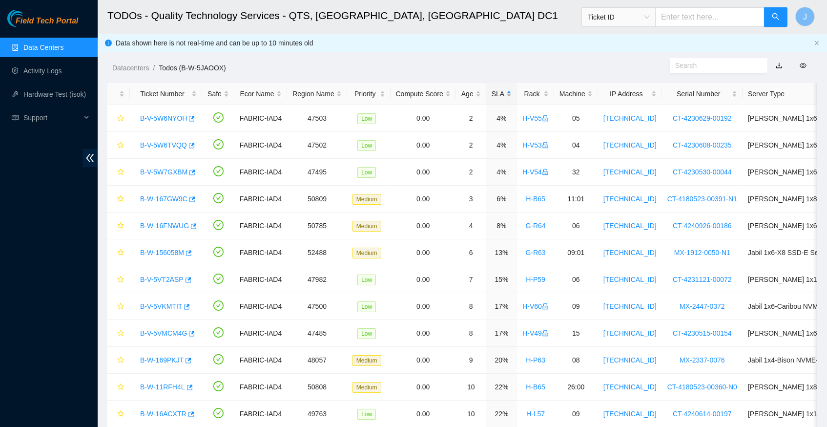
click at [511, 88] on div "SLA" at bounding box center [502, 93] width 20 height 11
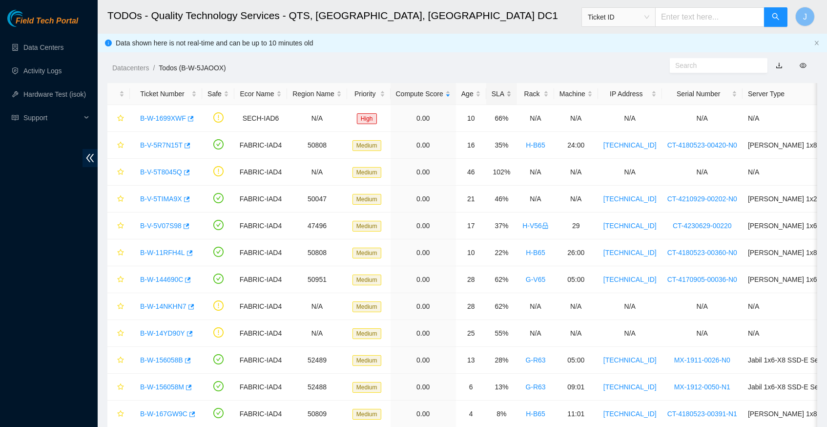
click at [512, 94] on div "SLA" at bounding box center [502, 93] width 20 height 11
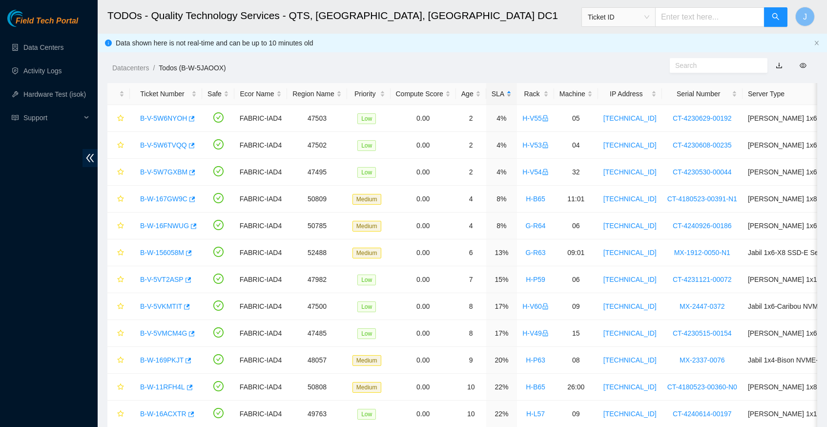
click at [512, 92] on div "SLA" at bounding box center [502, 93] width 20 height 11
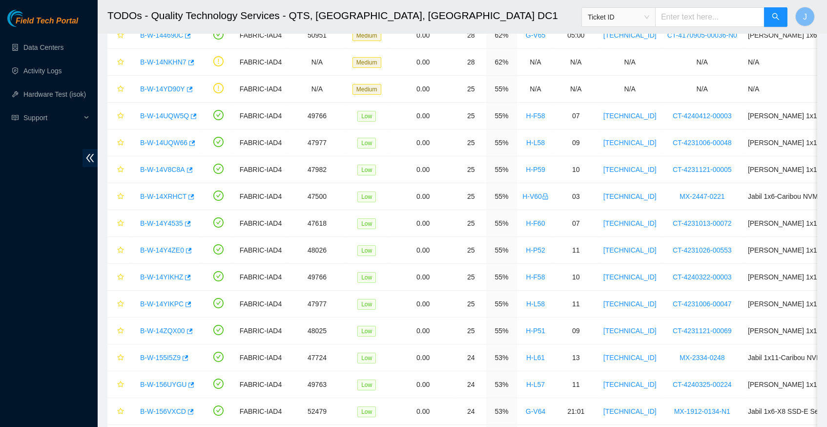
scroll to position [144, 0]
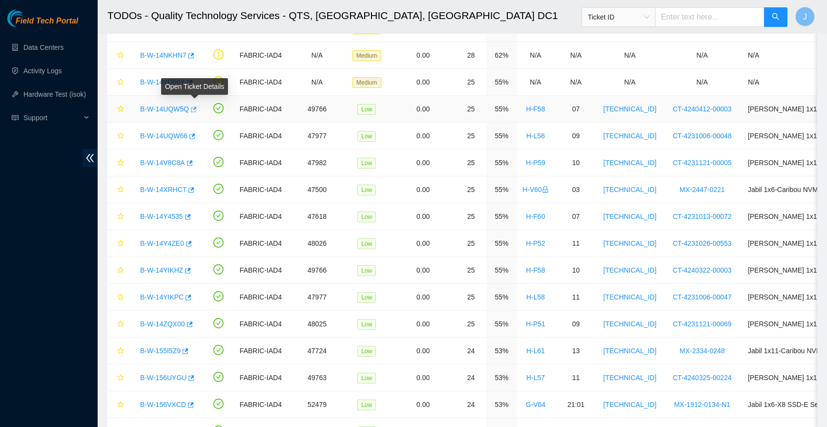
click at [196, 108] on icon "button" at bounding box center [193, 109] width 7 height 7
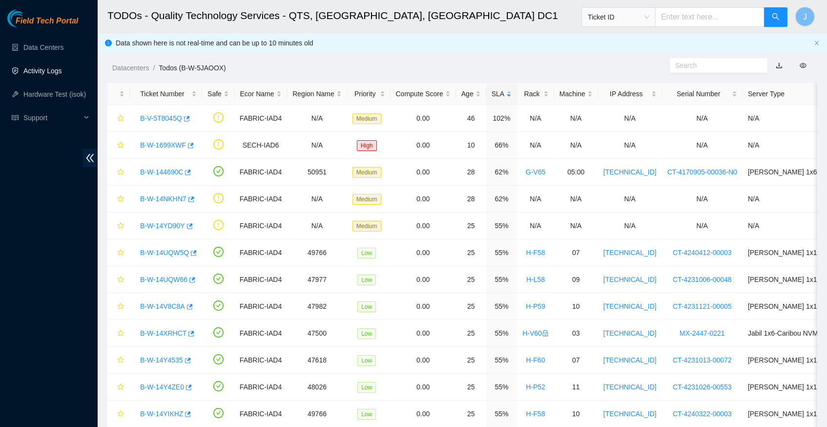
scroll to position [0, 0]
click at [53, 92] on link "Hardware Test (isok)" at bounding box center [54, 94] width 63 height 8
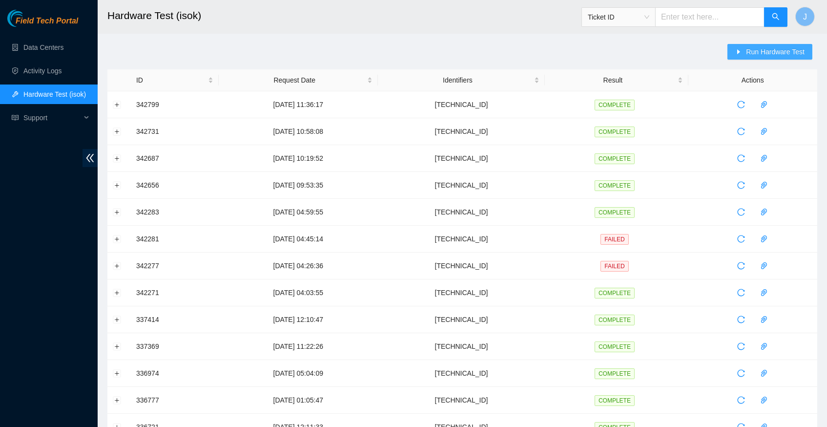
click at [774, 48] on span "Run Hardware Test" at bounding box center [775, 51] width 59 height 11
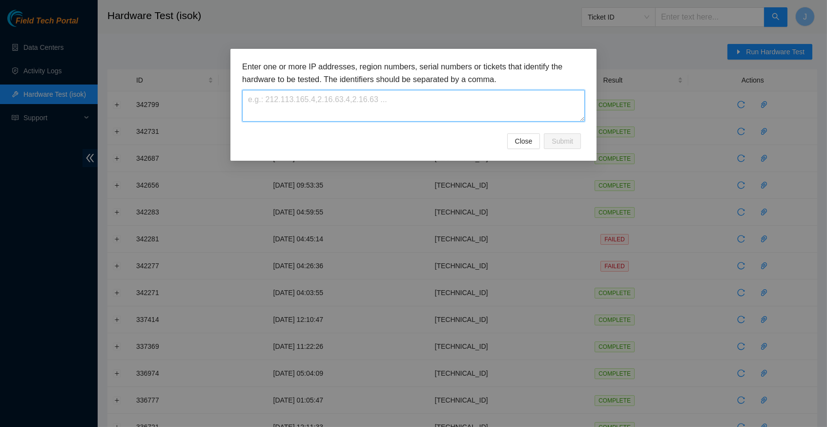
click at [276, 106] on textarea at bounding box center [413, 106] width 343 height 32
paste textarea "23.55.100.138"
type textarea "23.55.100.138"
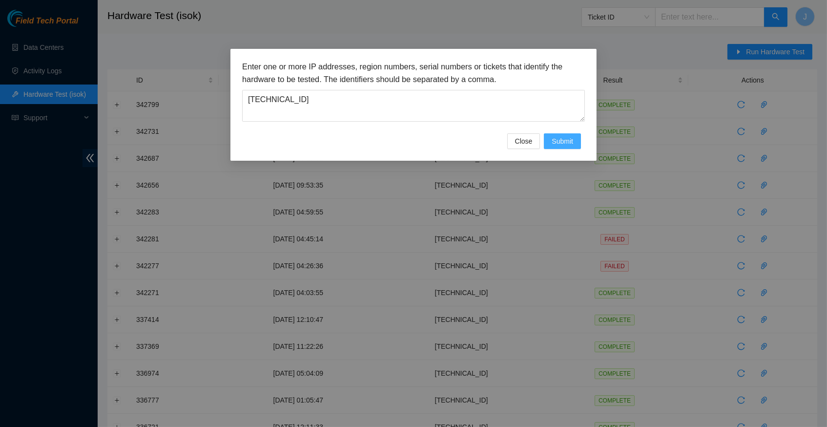
click at [565, 146] on span "Submit" at bounding box center [562, 141] width 21 height 11
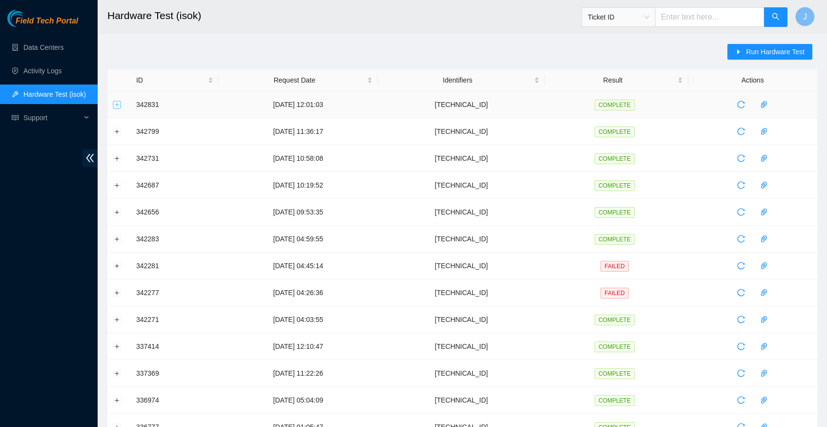
click at [119, 102] on button "Expand row" at bounding box center [117, 105] width 8 height 8
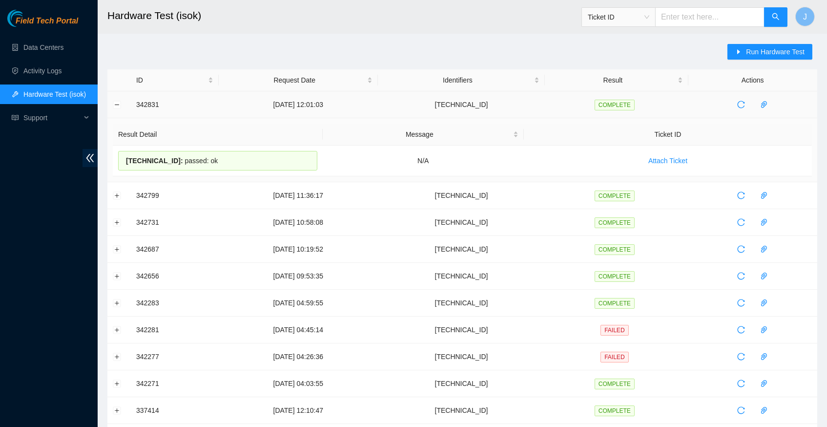
drag, startPoint x: 228, startPoint y: 160, endPoint x: 134, endPoint y: 106, distance: 108.1
click at [134, 106] on tbody "342831 26-09-2025 12:01:03 23.55.100.138 COMPLETE Result Detail Message Ticket …" at bounding box center [462, 391] width 710 height 601
copy tbody "342831 26-09-2025 12:01:03 23.55.100.138 COMPLETE Result Detail Message Ticket …"
click at [51, 47] on link "Data Centers" at bounding box center [43, 47] width 40 height 8
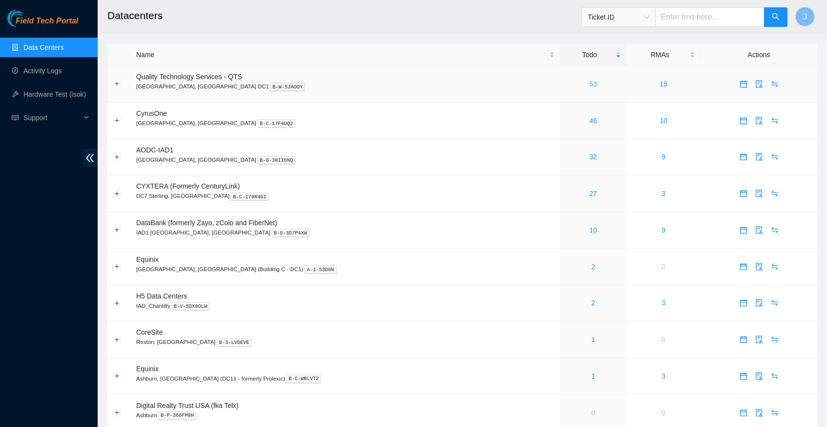
click at [590, 84] on link "53" at bounding box center [594, 84] width 8 height 8
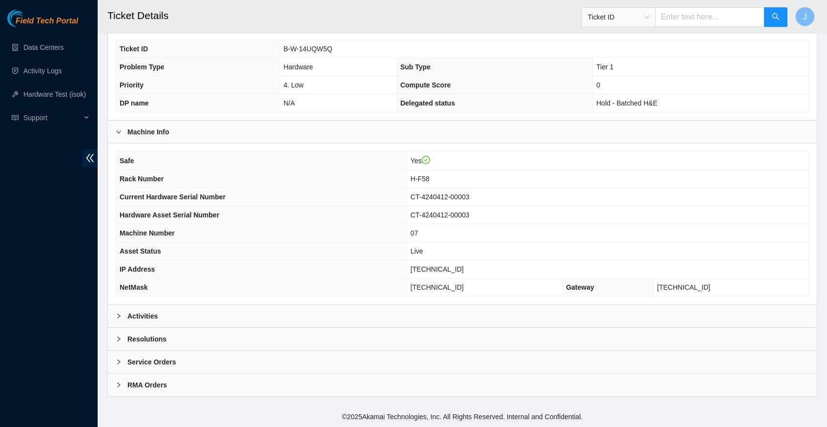
scroll to position [226, 0]
click at [117, 315] on icon "right" at bounding box center [119, 316] width 6 height 6
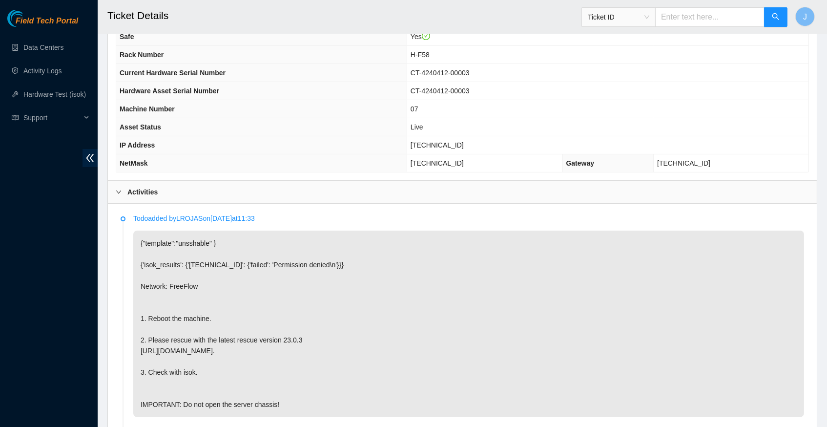
scroll to position [350, 0]
click at [447, 147] on span "[TECHNICAL_ID]" at bounding box center [437, 145] width 53 height 8
copy span "[TECHNICAL_ID]"
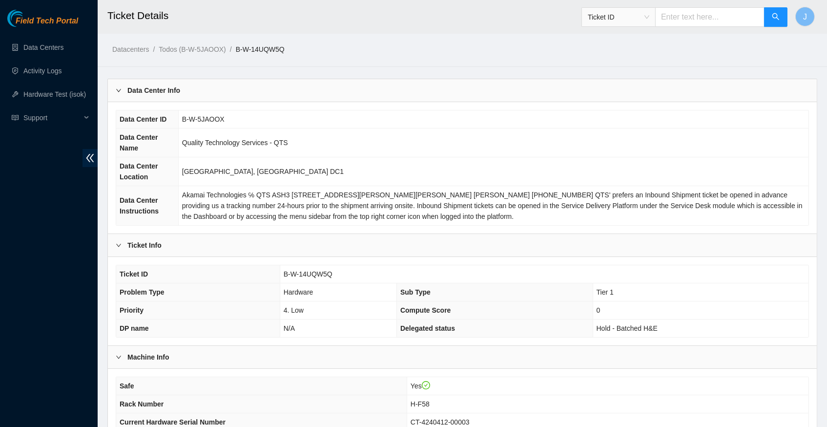
scroll to position [0, 0]
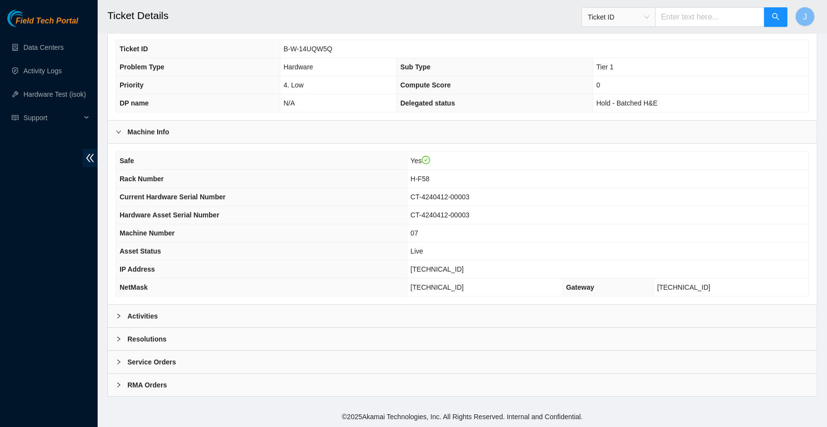
scroll to position [226, 0]
click at [119, 315] on icon "right" at bounding box center [119, 316] width 6 height 6
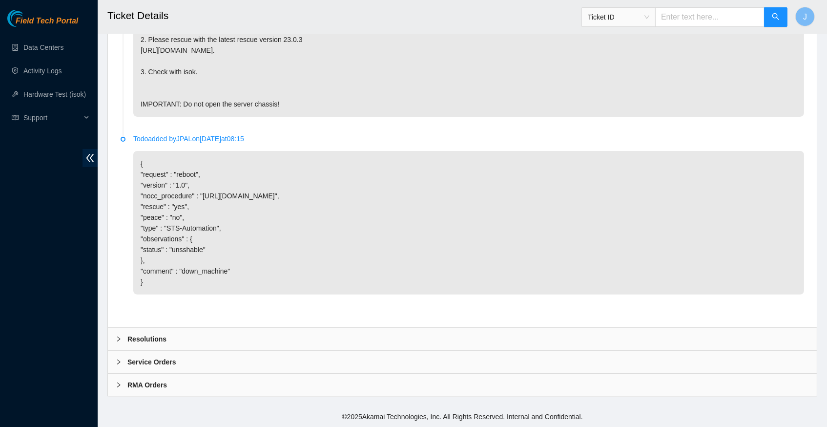
scroll to position [659, 0]
click at [121, 340] on icon "right" at bounding box center [119, 339] width 6 height 6
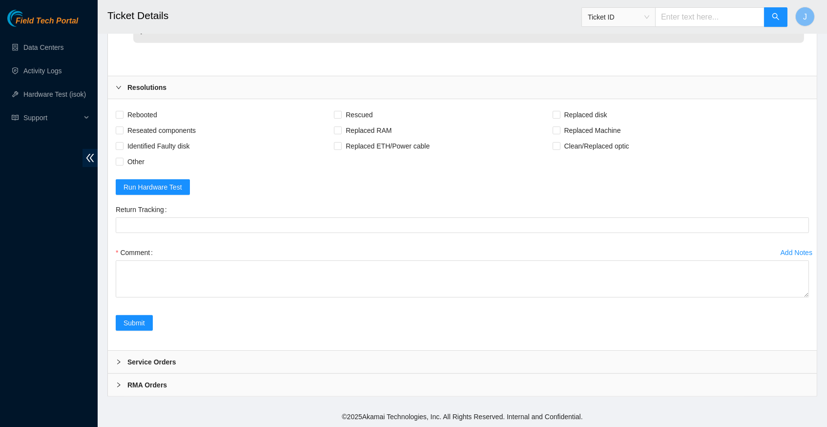
scroll to position [910, 0]
click at [121, 114] on input "Rebooted" at bounding box center [119, 114] width 7 height 7
checkbox input "true"
click at [341, 116] on input "Rescued" at bounding box center [337, 114] width 7 height 7
checkbox input "true"
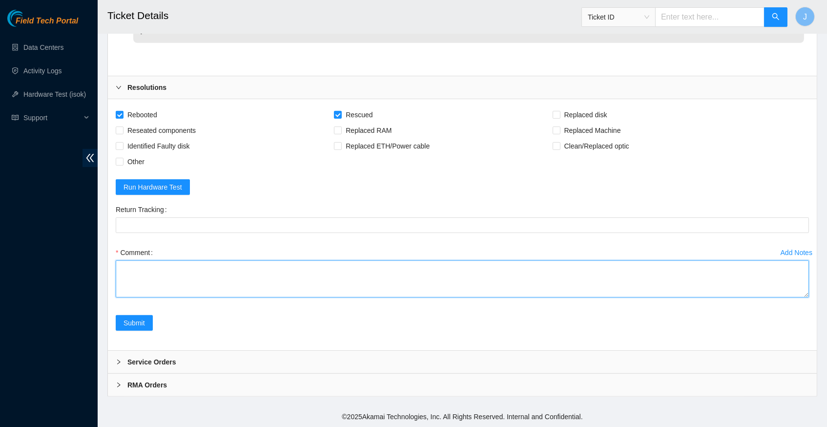
click at [171, 271] on textarea "Comment" at bounding box center [463, 278] width 694 height 37
paste textarea "342831 26-09-2025 12:01:03 23.55.100.138 COMPLETE Result Detail Message Ticket …"
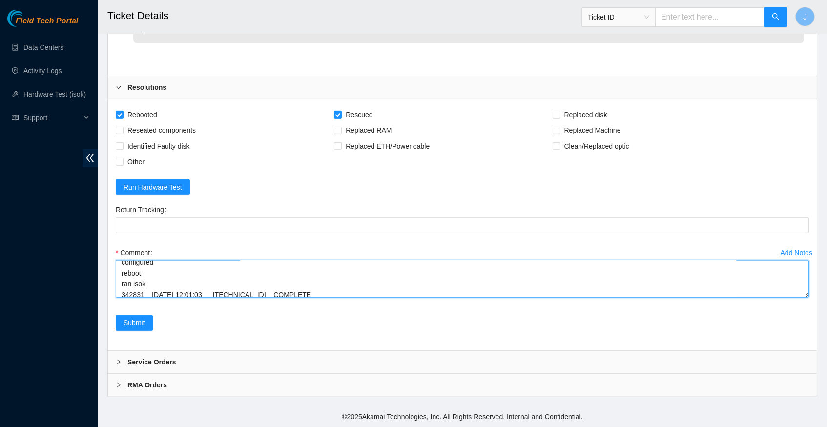
scroll to position [103, 0]
type textarea "verify rack and server info reboot machine rescued configured reboot ran isok 3…"
click at [137, 329] on button "Submit" at bounding box center [134, 323] width 37 height 16
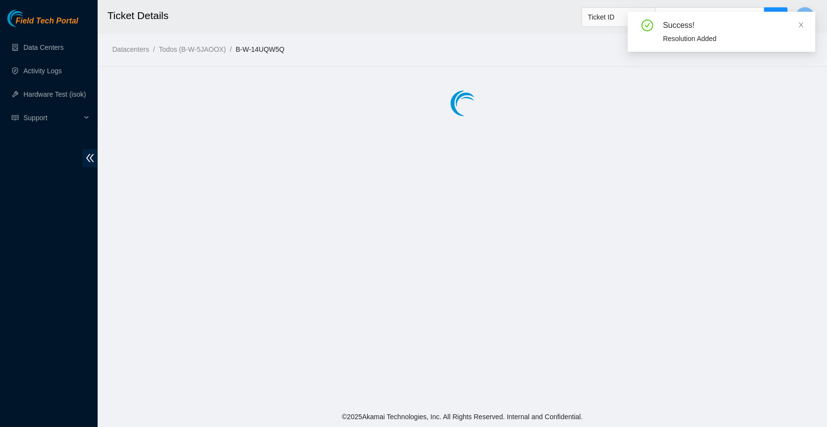
scroll to position [0, 0]
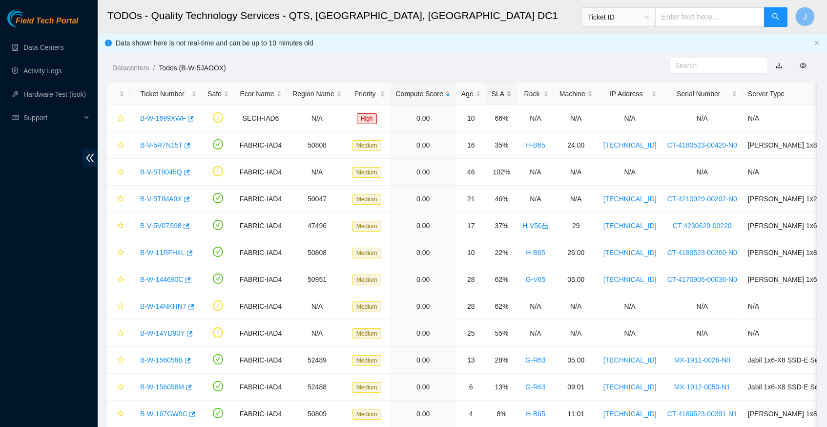
click at [511, 93] on div "SLA" at bounding box center [502, 93] width 20 height 11
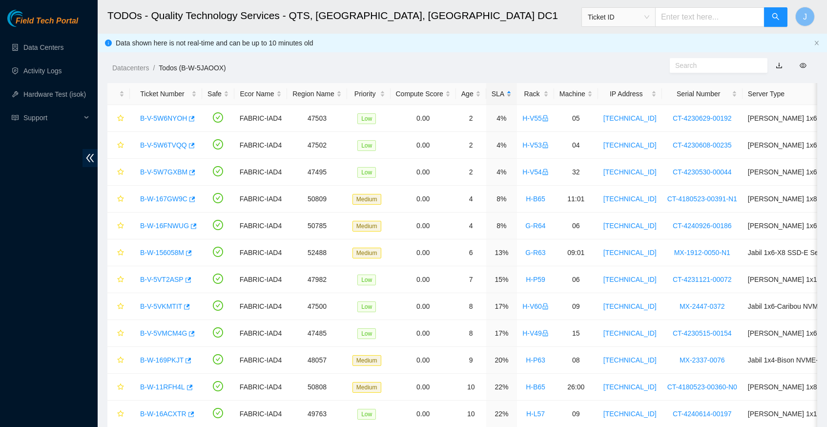
click at [511, 93] on div "SLA" at bounding box center [502, 93] width 20 height 11
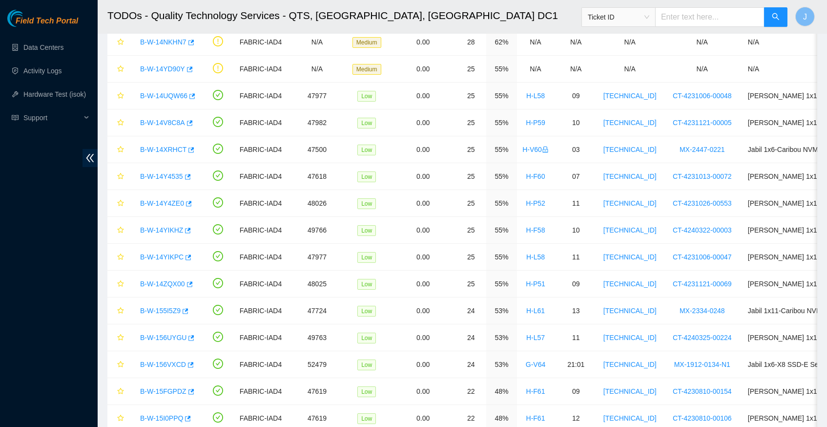
scroll to position [160, 0]
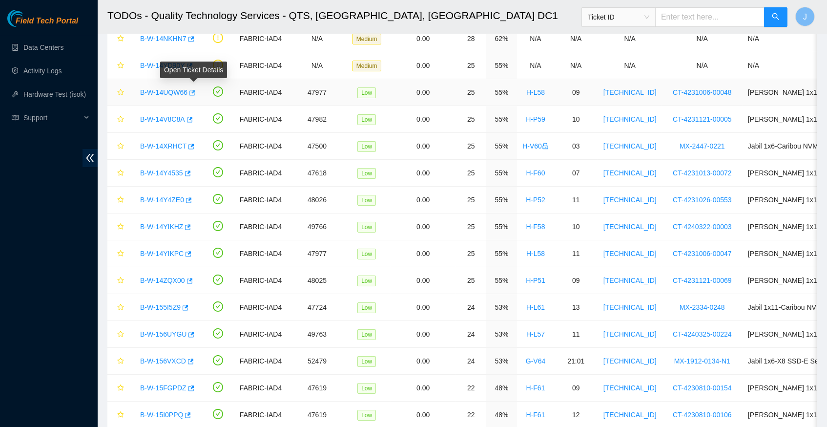
click at [195, 91] on icon "button" at bounding box center [191, 92] width 7 height 7
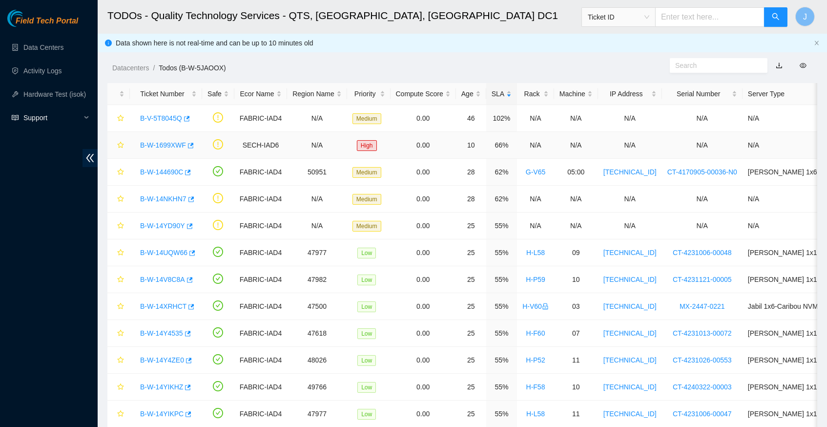
scroll to position [0, 0]
click at [64, 94] on link "Hardware Test (isok)" at bounding box center [54, 94] width 63 height 8
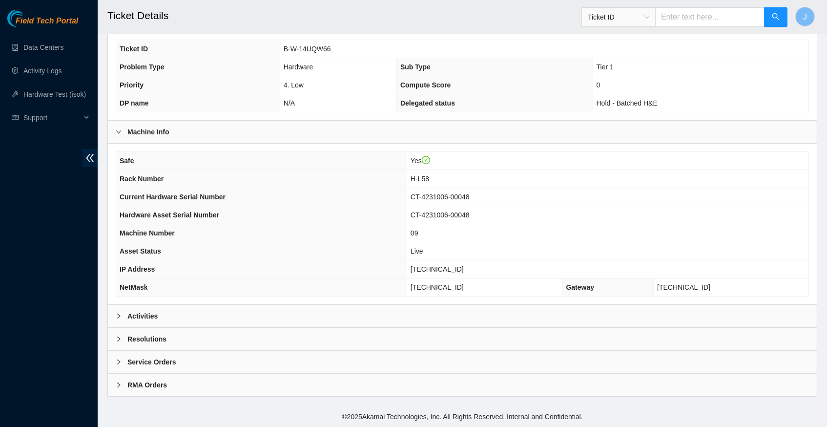
scroll to position [226, 0]
click at [119, 315] on icon "right" at bounding box center [119, 316] width 6 height 6
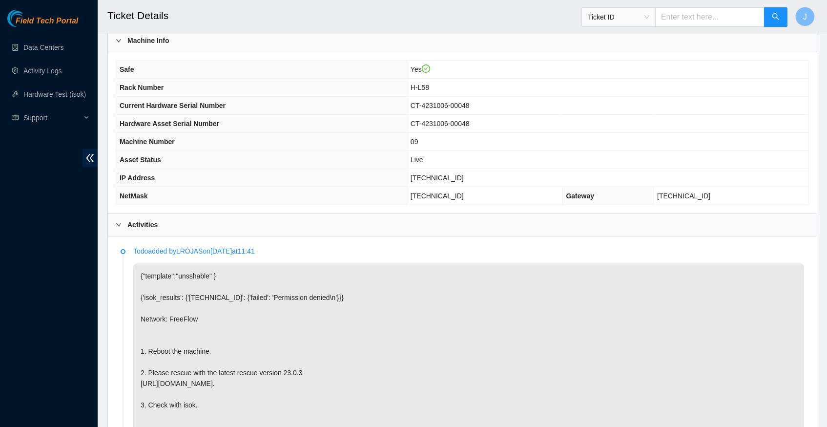
scroll to position [314, 0]
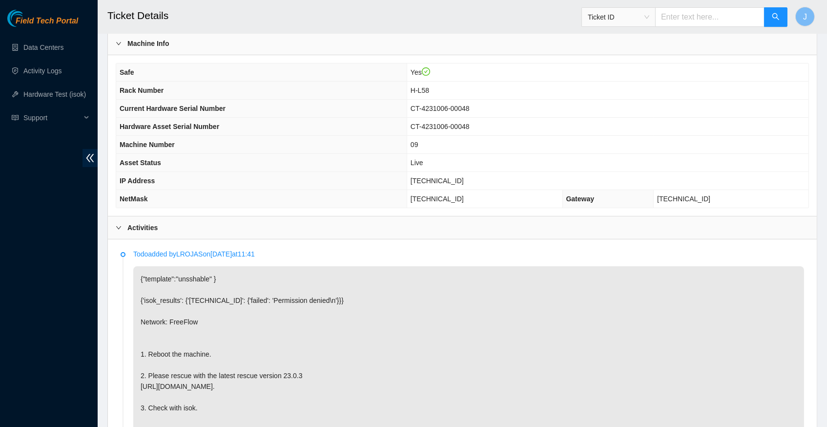
click at [448, 184] on span "[TECHNICAL_ID]" at bounding box center [437, 181] width 53 height 8
copy span "[TECHNICAL_ID]"
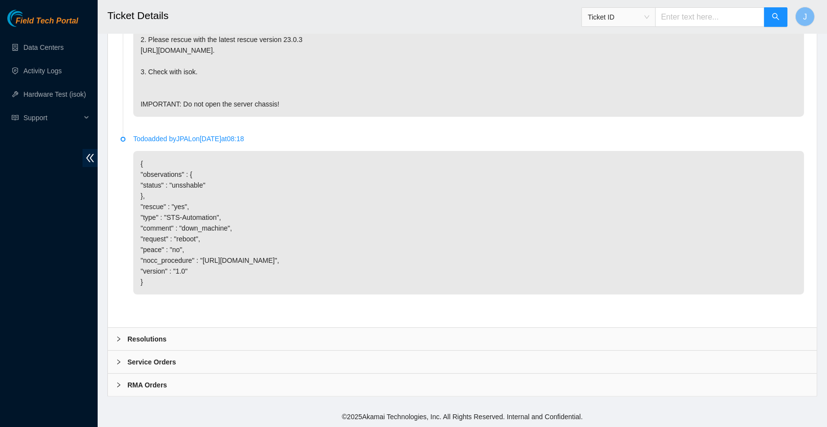
scroll to position [659, 0]
click at [119, 337] on icon "right" at bounding box center [119, 339] width 6 height 6
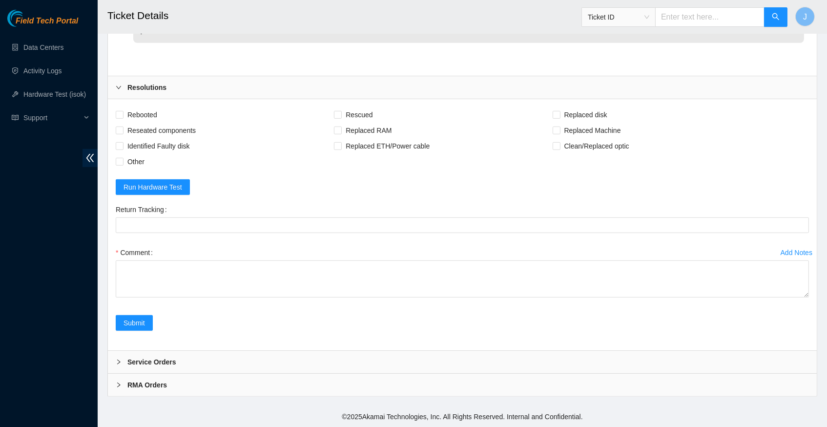
scroll to position [910, 0]
click at [121, 116] on input "Rebooted" at bounding box center [119, 114] width 7 height 7
checkbox input "true"
click at [341, 117] on input "Rescued" at bounding box center [337, 114] width 7 height 7
checkbox input "true"
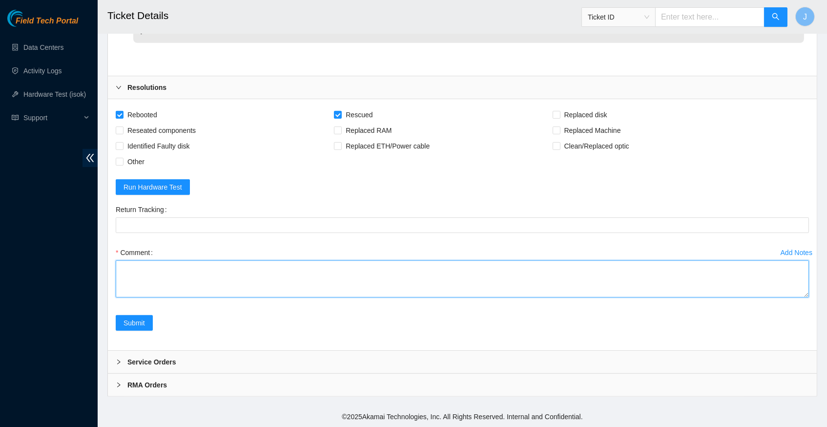
click at [171, 284] on textarea "Comment" at bounding box center [463, 278] width 694 height 37
paste textarea "342846 26-09-2025 12:25:48 23.52.15.236 COMPLETE Result Detail Message Ticket I…"
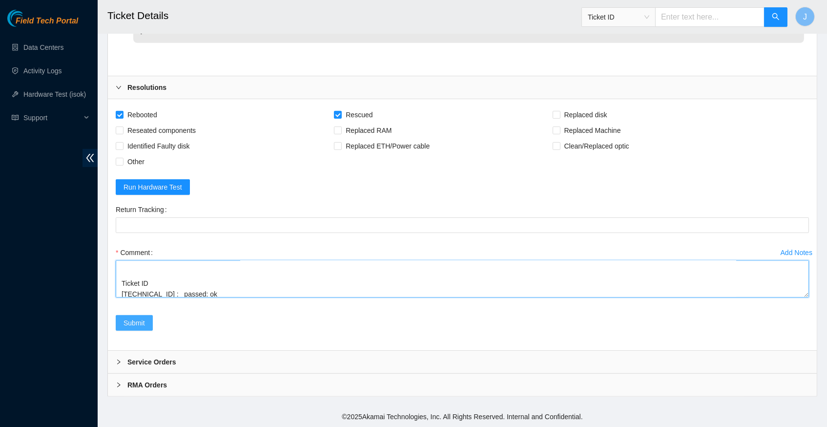
scroll to position [910, 0]
type textarea "verify server and rack info reboot machine rescued configured reboot ran isok 3…"
click at [141, 324] on span "Submit" at bounding box center [134, 323] width 21 height 11
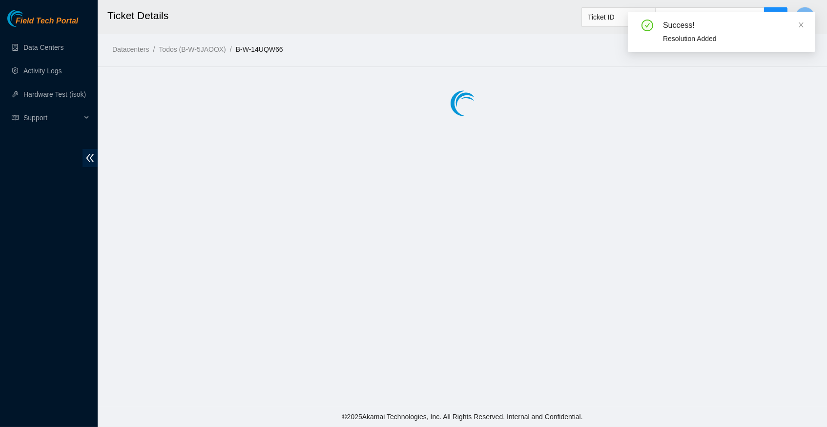
scroll to position [0, 0]
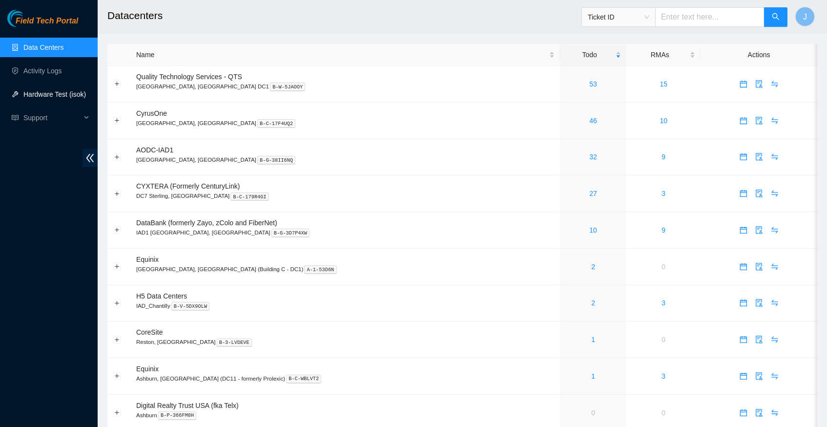
click at [55, 93] on link "Hardware Test (isok)" at bounding box center [54, 94] width 63 height 8
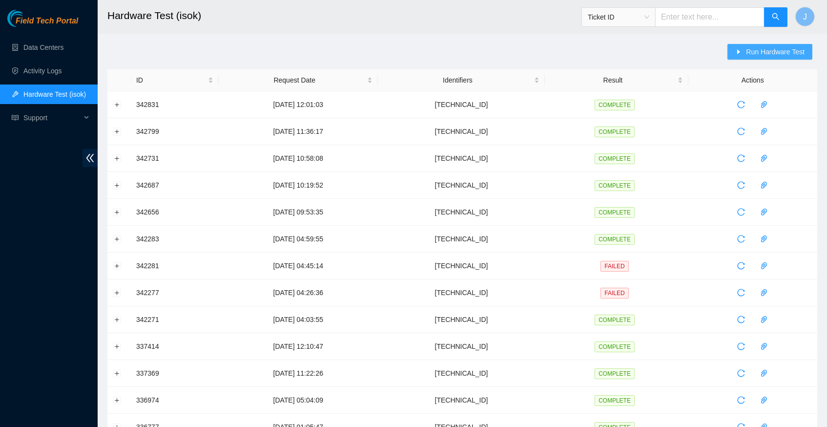
click at [767, 52] on span "Run Hardware Test" at bounding box center [775, 51] width 59 height 11
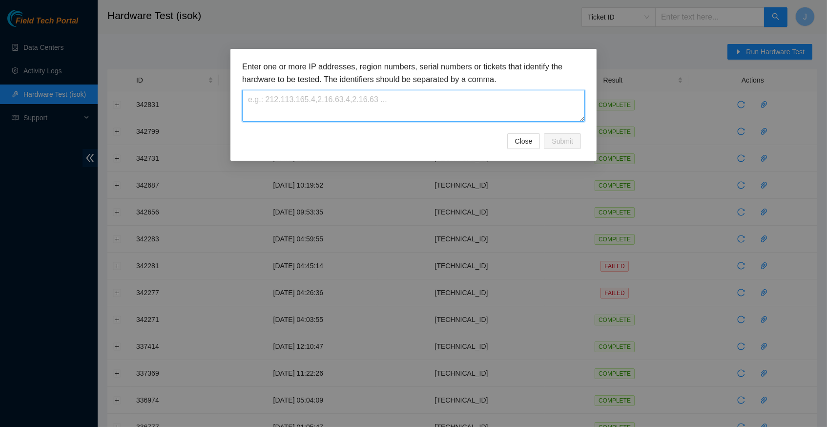
click at [308, 112] on textarea at bounding box center [413, 106] width 343 height 32
paste textarea "[TECHNICAL_ID]"
type textarea "[TECHNICAL_ID]"
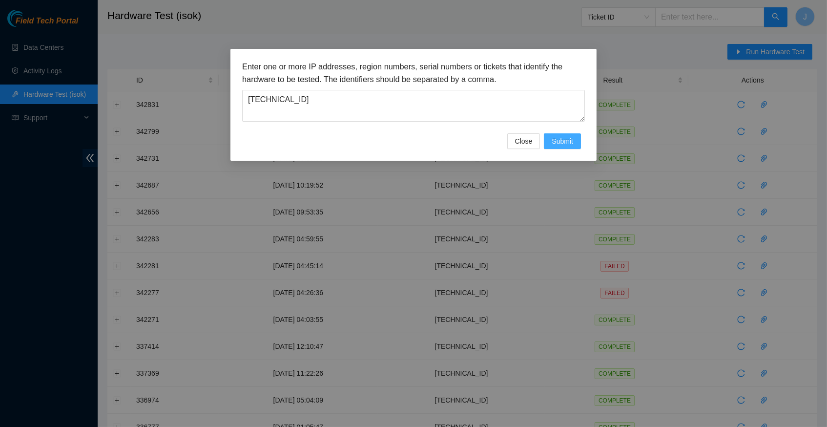
click at [560, 140] on span "Submit" at bounding box center [562, 141] width 21 height 11
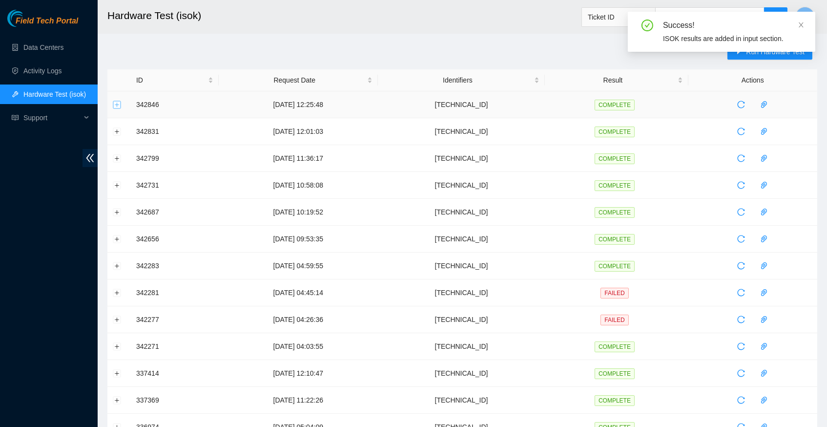
click at [119, 105] on button "Expand row" at bounding box center [117, 105] width 8 height 8
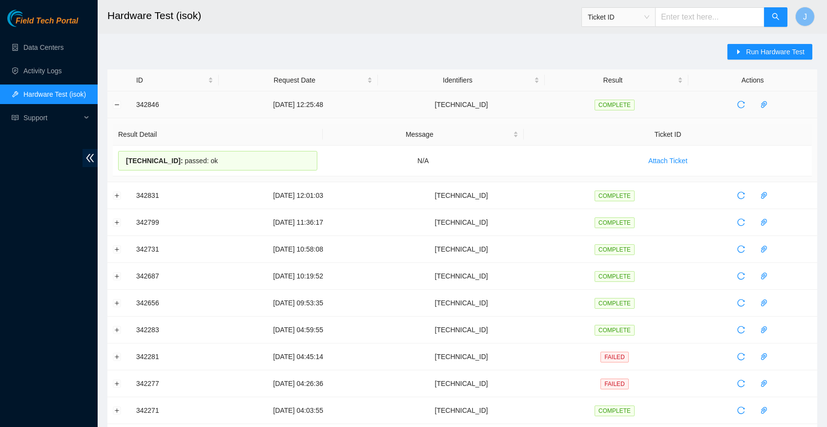
drag, startPoint x: 218, startPoint y: 160, endPoint x: 136, endPoint y: 106, distance: 98.1
click at [136, 106] on tbody "342846 [DATE] 12:25:48 [TECHNICAL_ID] COMPLETE Result Detail Message Ticket ID …" at bounding box center [462, 391] width 710 height 601
copy tbody "342846 [DATE] 12:25:48 [TECHNICAL_ID] COMPLETE Result Detail Message Ticket ID …"
click at [457, 19] on h2 "Hardware Test (isok)" at bounding box center [390, 15] width 566 height 31
click at [61, 48] on link "Data Centers" at bounding box center [43, 47] width 40 height 8
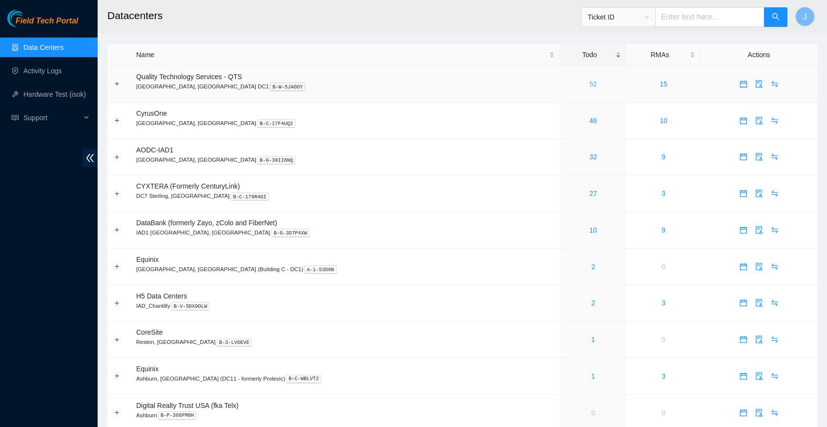
click at [590, 82] on link "52" at bounding box center [594, 84] width 8 height 8
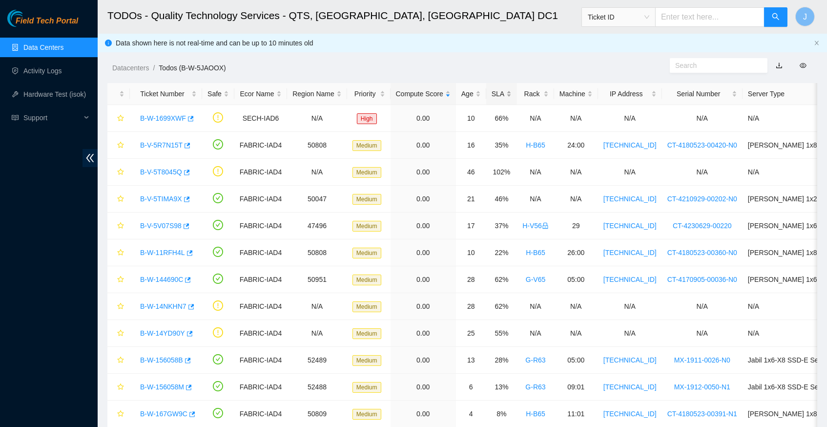
click at [510, 91] on div "SLA" at bounding box center [502, 93] width 20 height 11
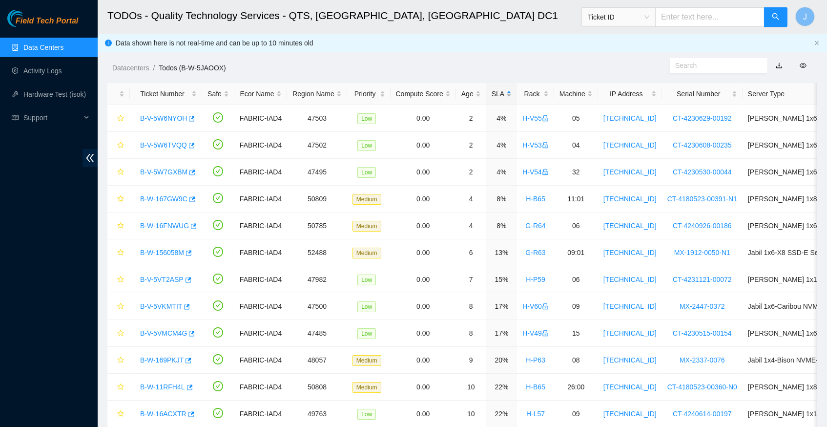
click at [510, 91] on div "SLA" at bounding box center [502, 93] width 20 height 11
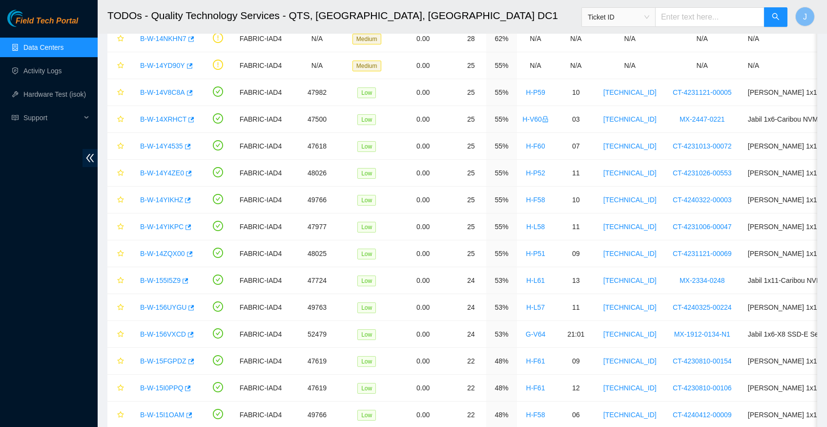
scroll to position [163, 0]
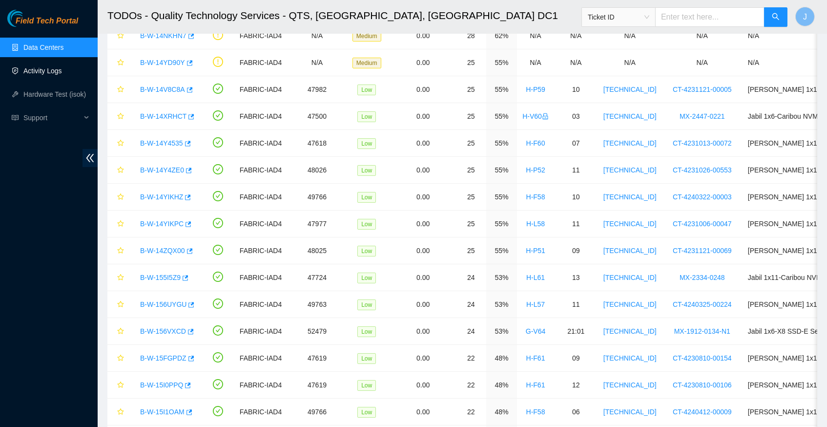
click at [57, 75] on link "Activity Logs" at bounding box center [42, 71] width 39 height 8
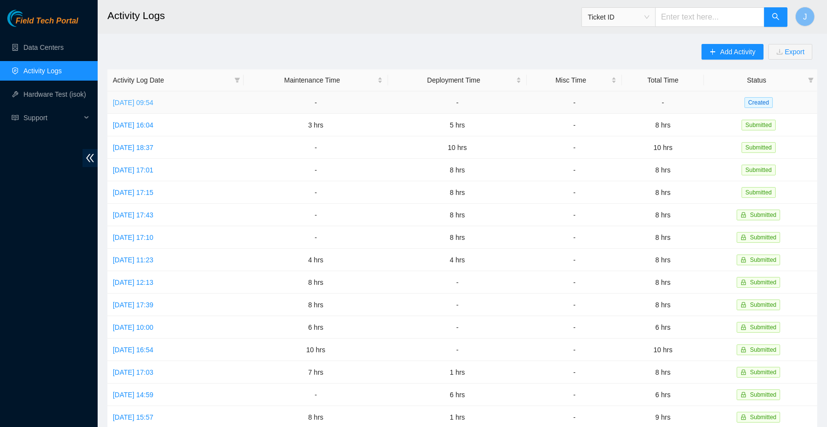
click at [153, 103] on link "[DATE] 09:54" at bounding box center [133, 103] width 41 height 8
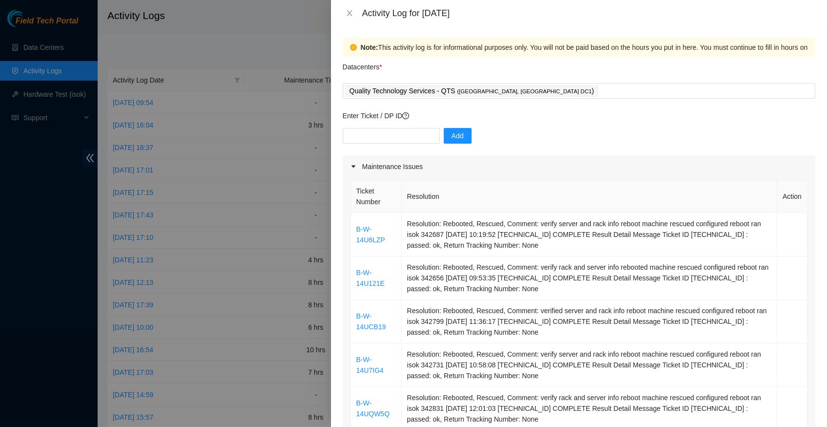
click at [58, 45] on div at bounding box center [413, 213] width 827 height 427
click at [346, 12] on icon "close" at bounding box center [350, 13] width 8 height 8
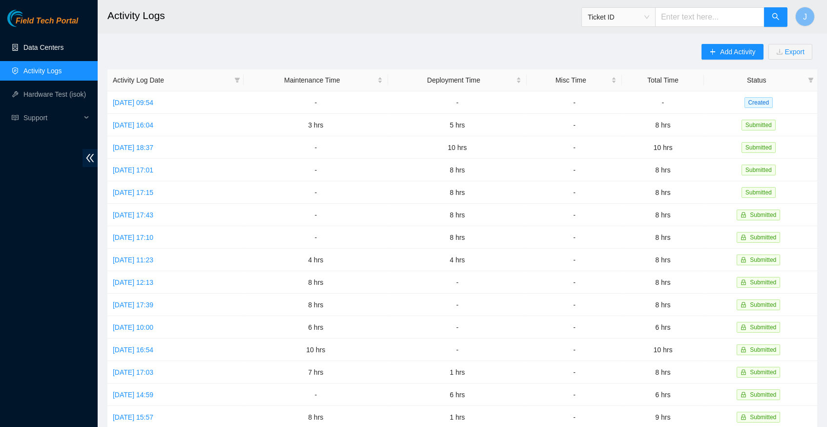
click at [41, 51] on link "Data Centers" at bounding box center [43, 47] width 40 height 8
